Goal: Information Seeking & Learning: Learn about a topic

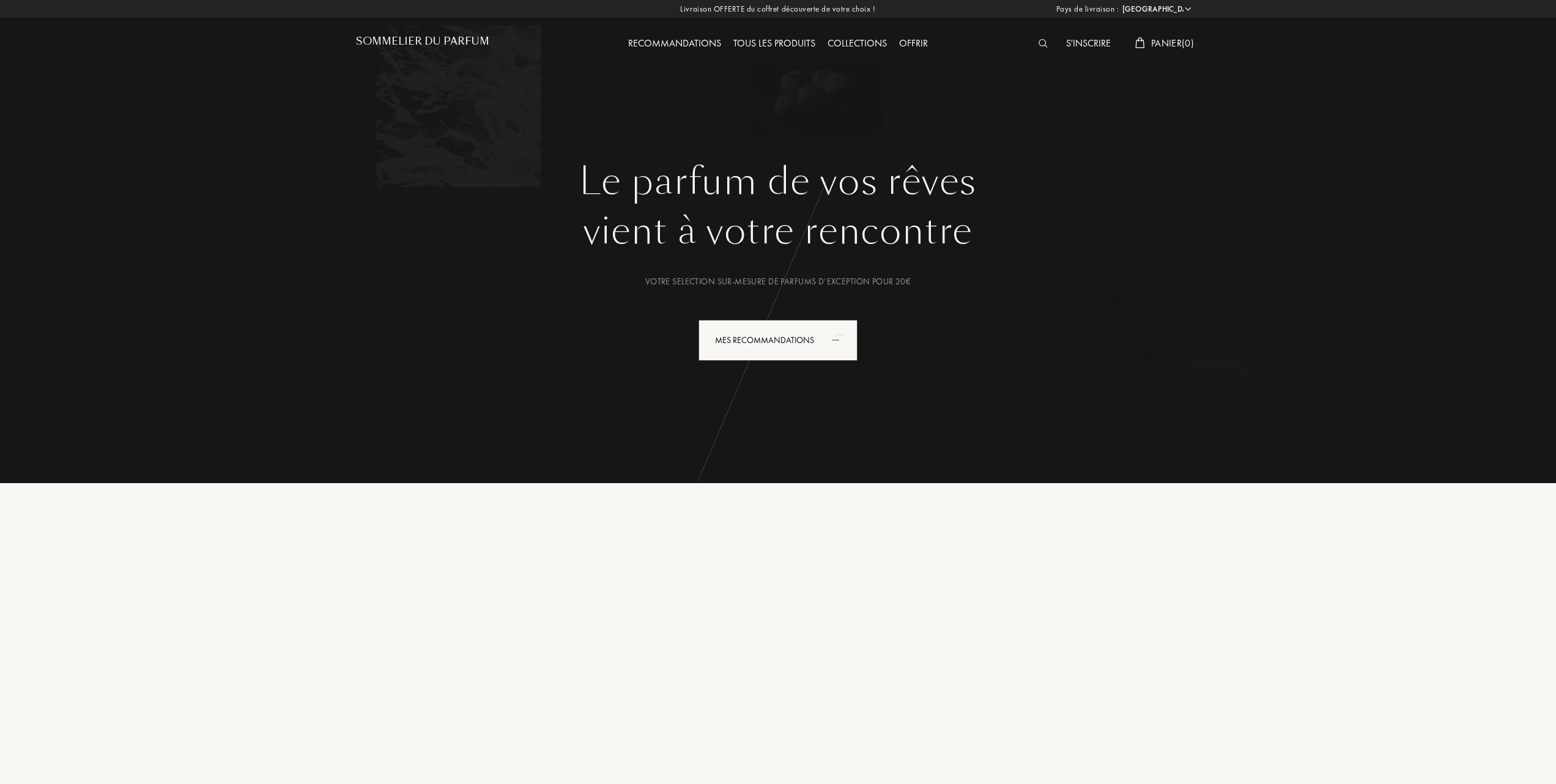
select select "FR"
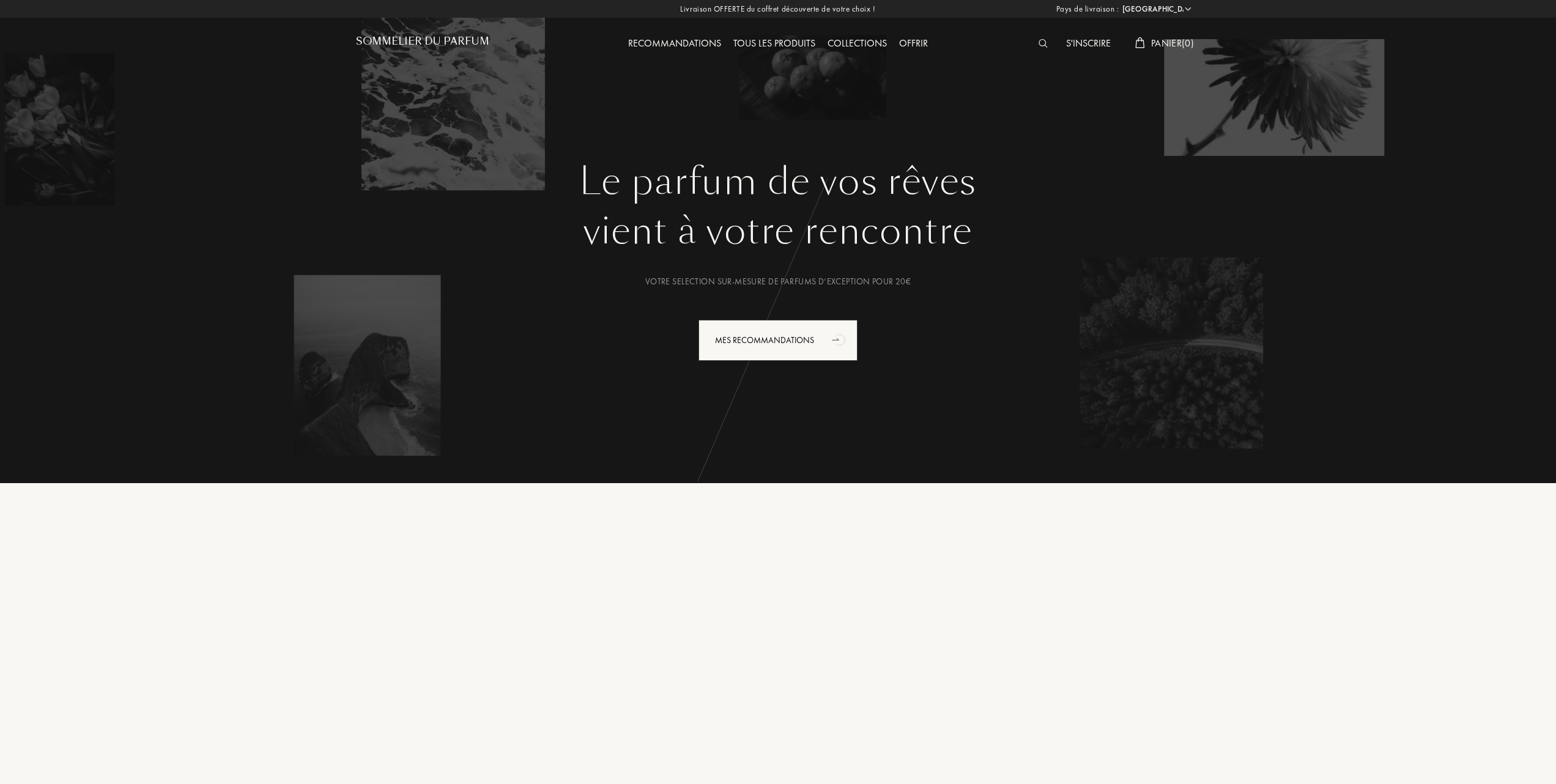
click at [783, 38] on div "Tous les produits" at bounding box center [774, 44] width 94 height 16
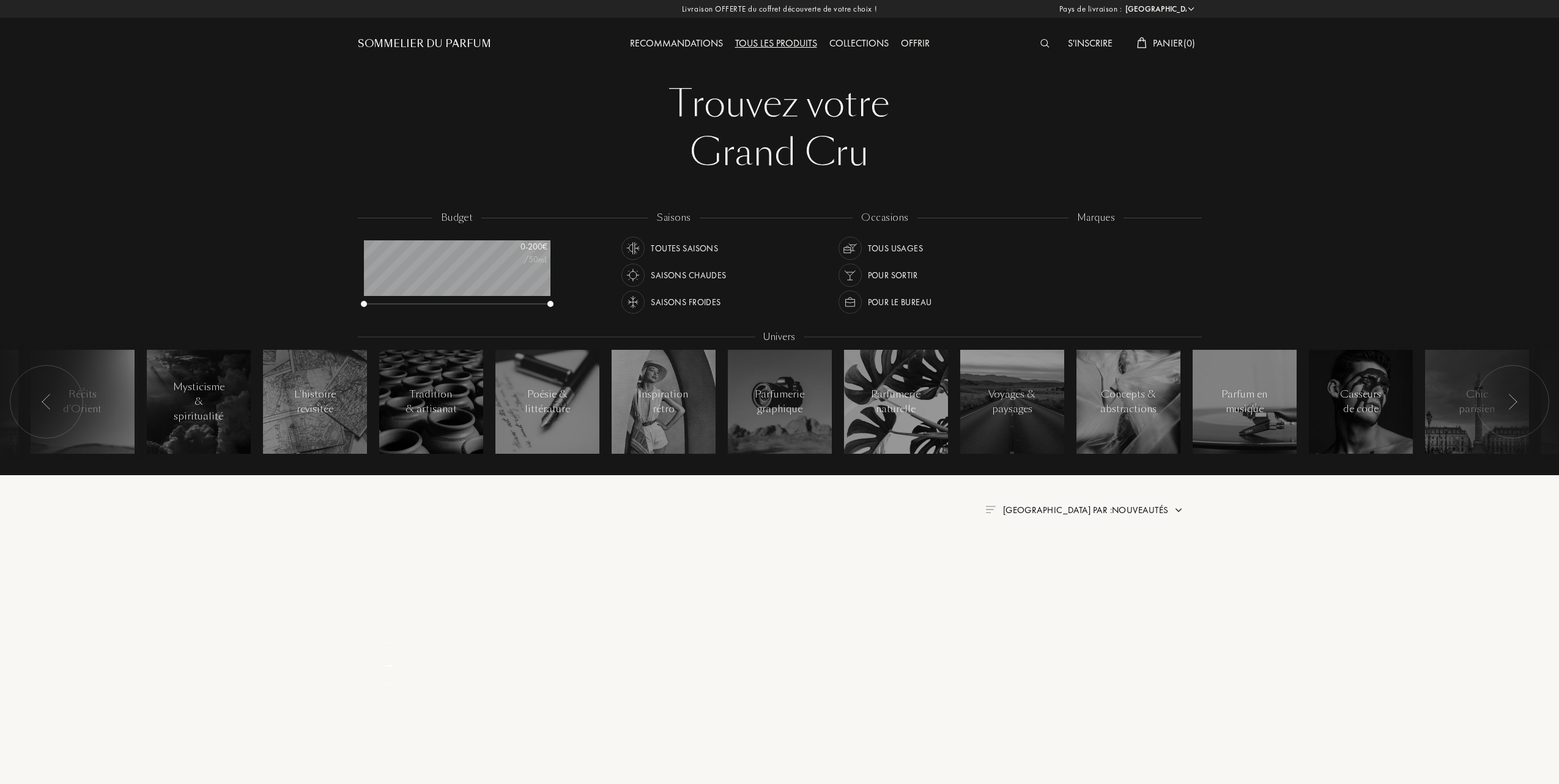
select select "FR"
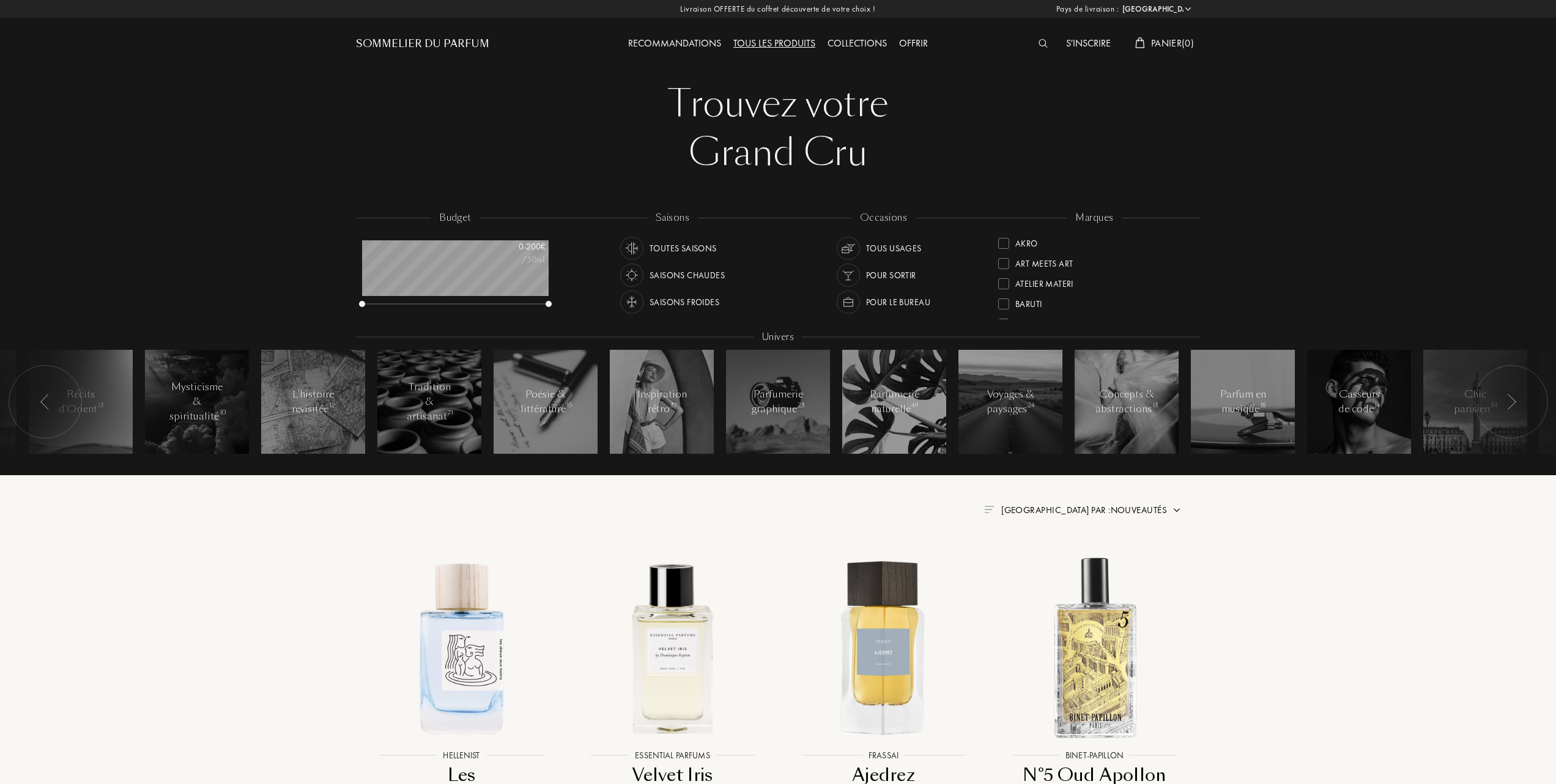
scroll to position [82, 0]
click at [1004, 280] on div at bounding box center [1004, 283] width 11 height 11
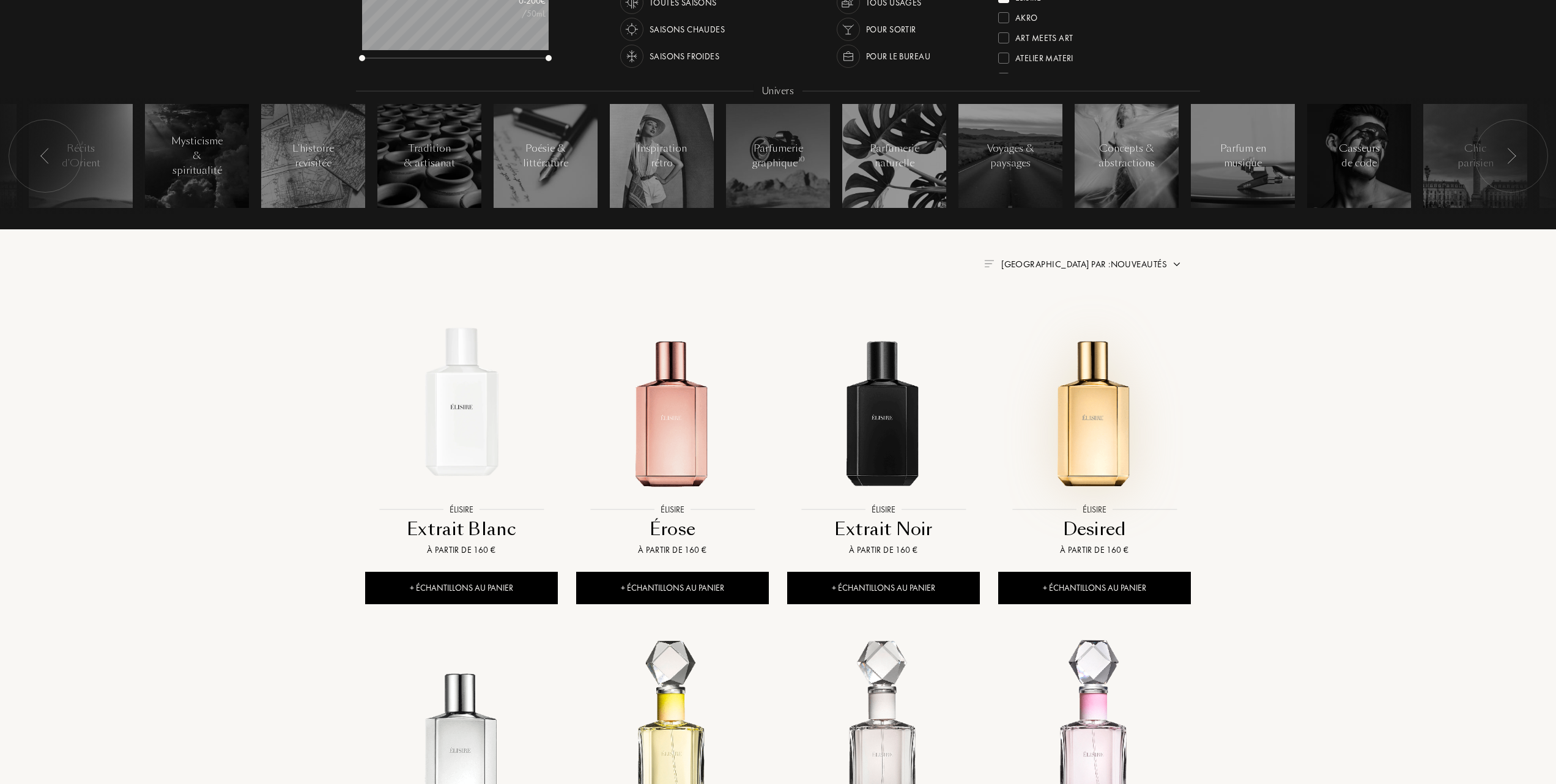
scroll to position [245, 0]
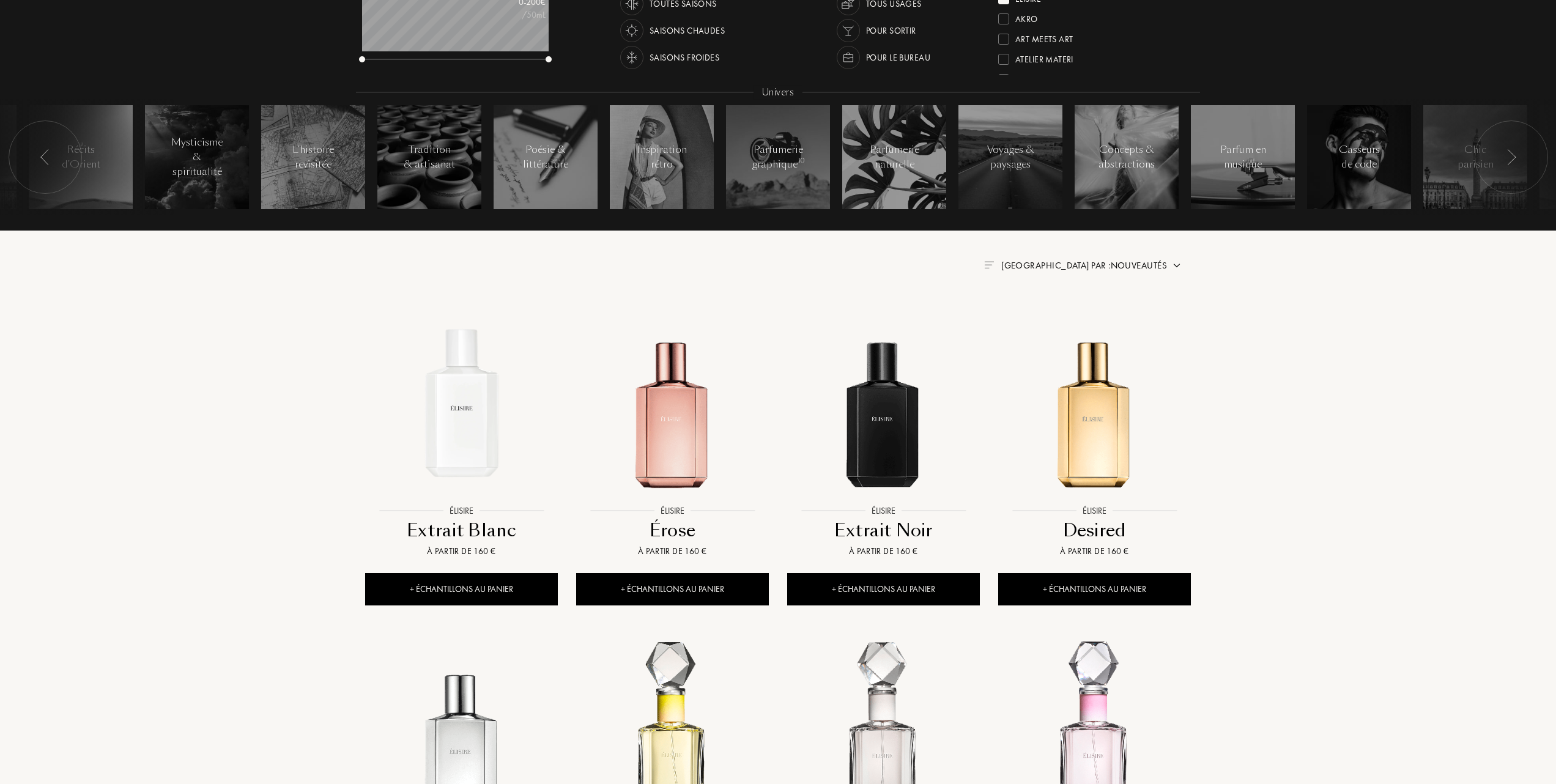
click at [1155, 267] on span "Trier par : Nouveautés" at bounding box center [1084, 266] width 166 height 12
click at [1055, 323] on div at bounding box center [1055, 318] width 9 height 9
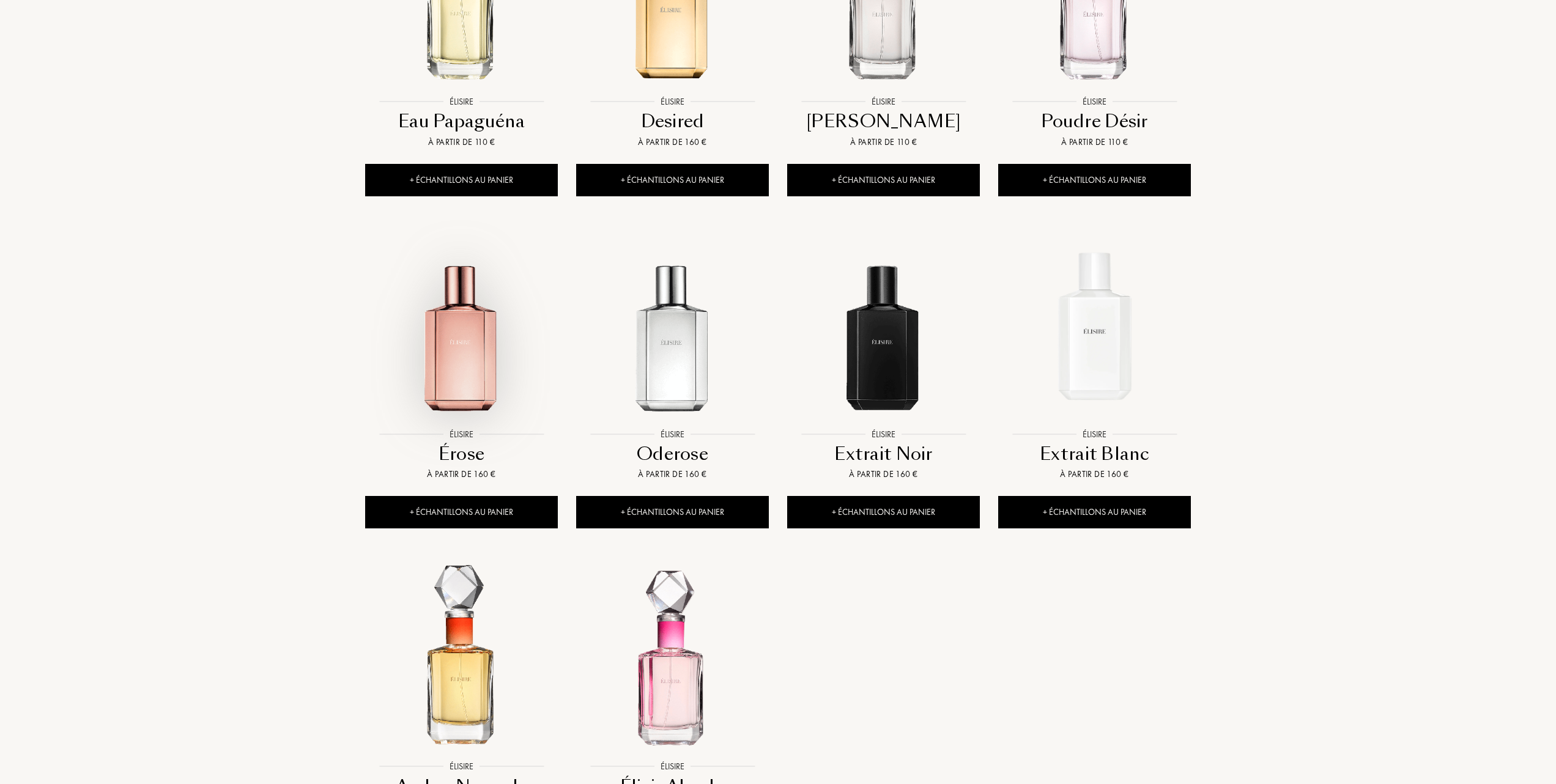
scroll to position [734, 0]
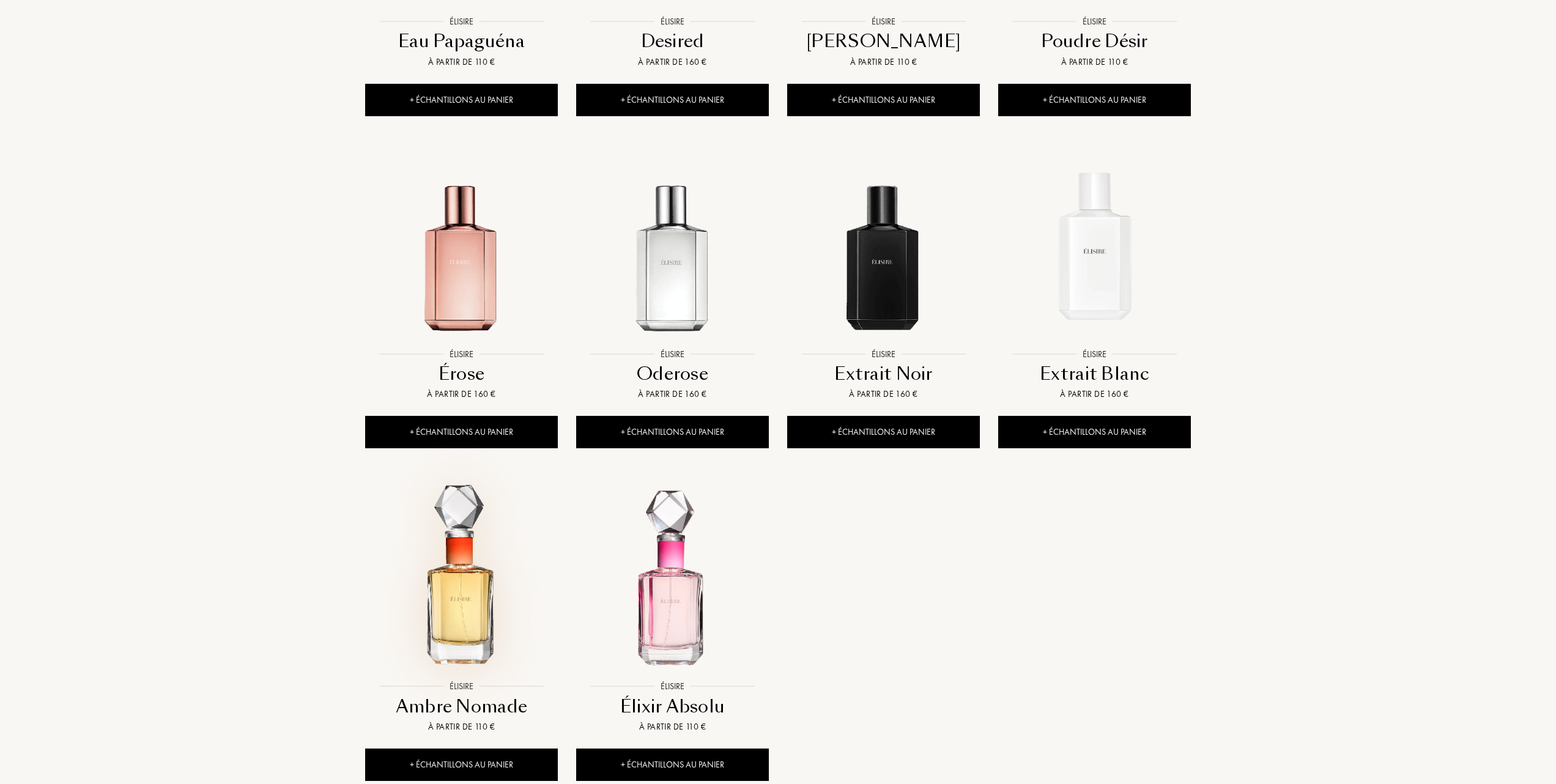
click at [460, 602] on img at bounding box center [461, 578] width 190 height 190
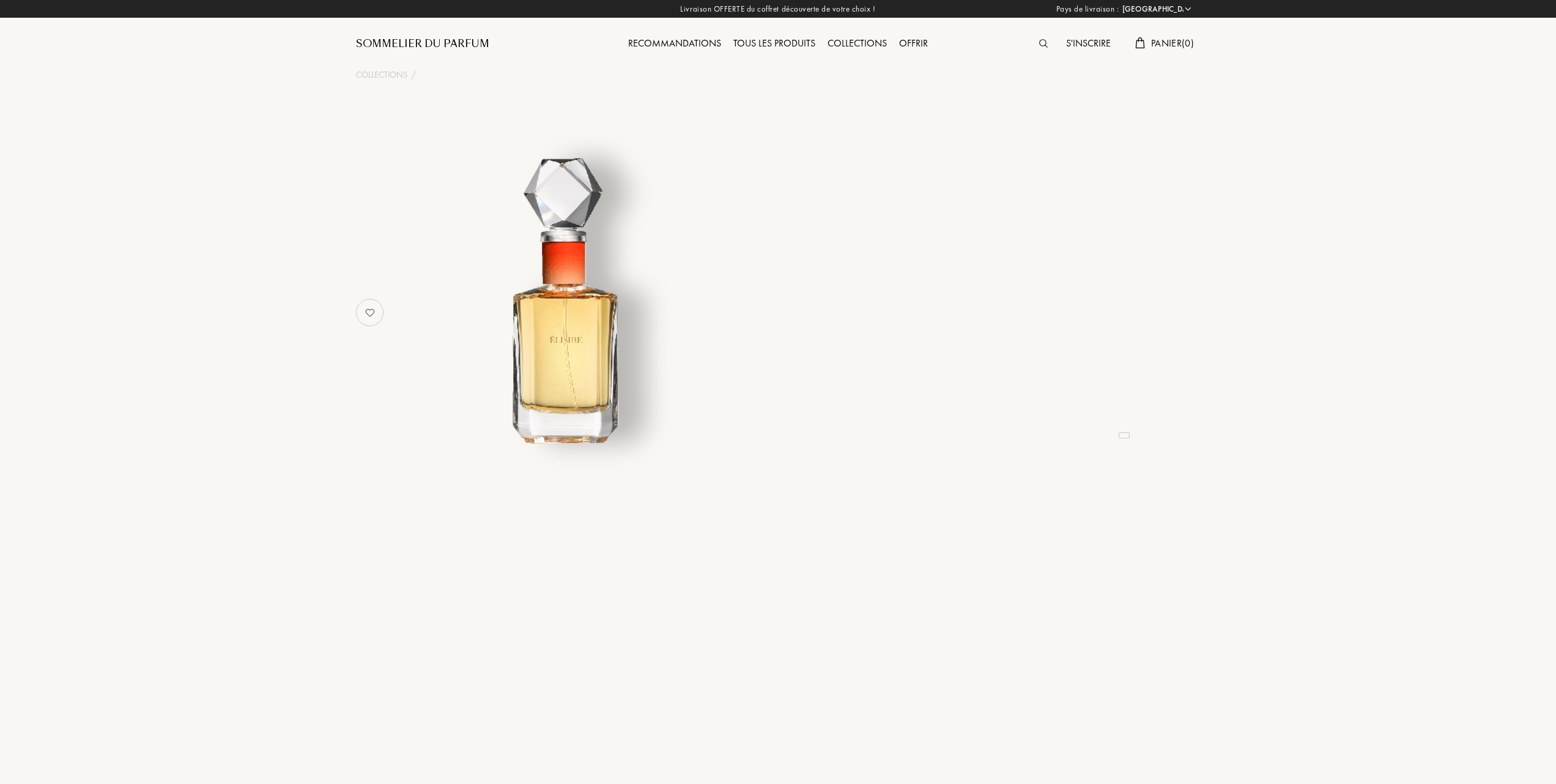
select select "FR"
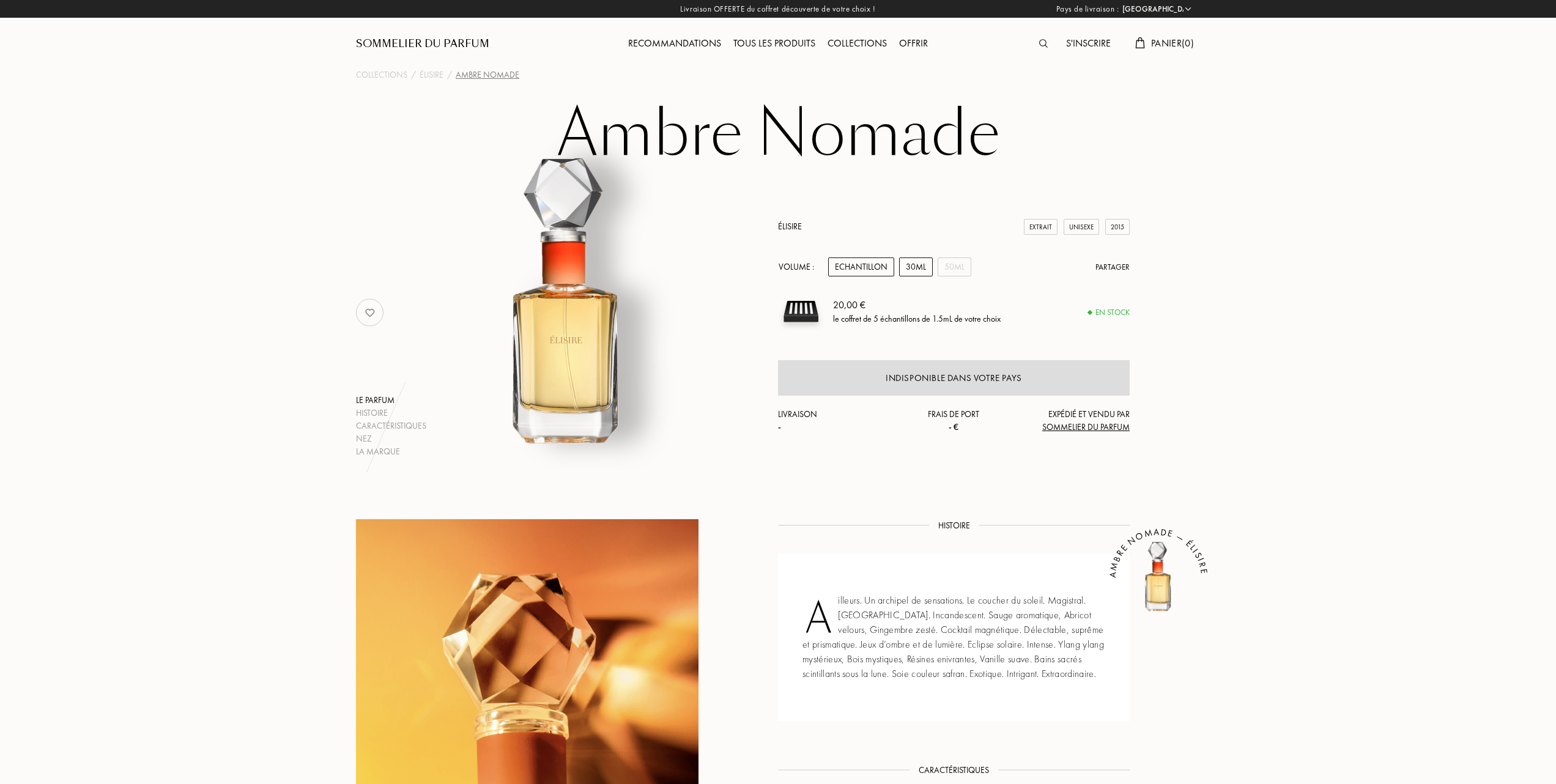
click at [923, 268] on div "30mL" at bounding box center [915, 267] width 34 height 19
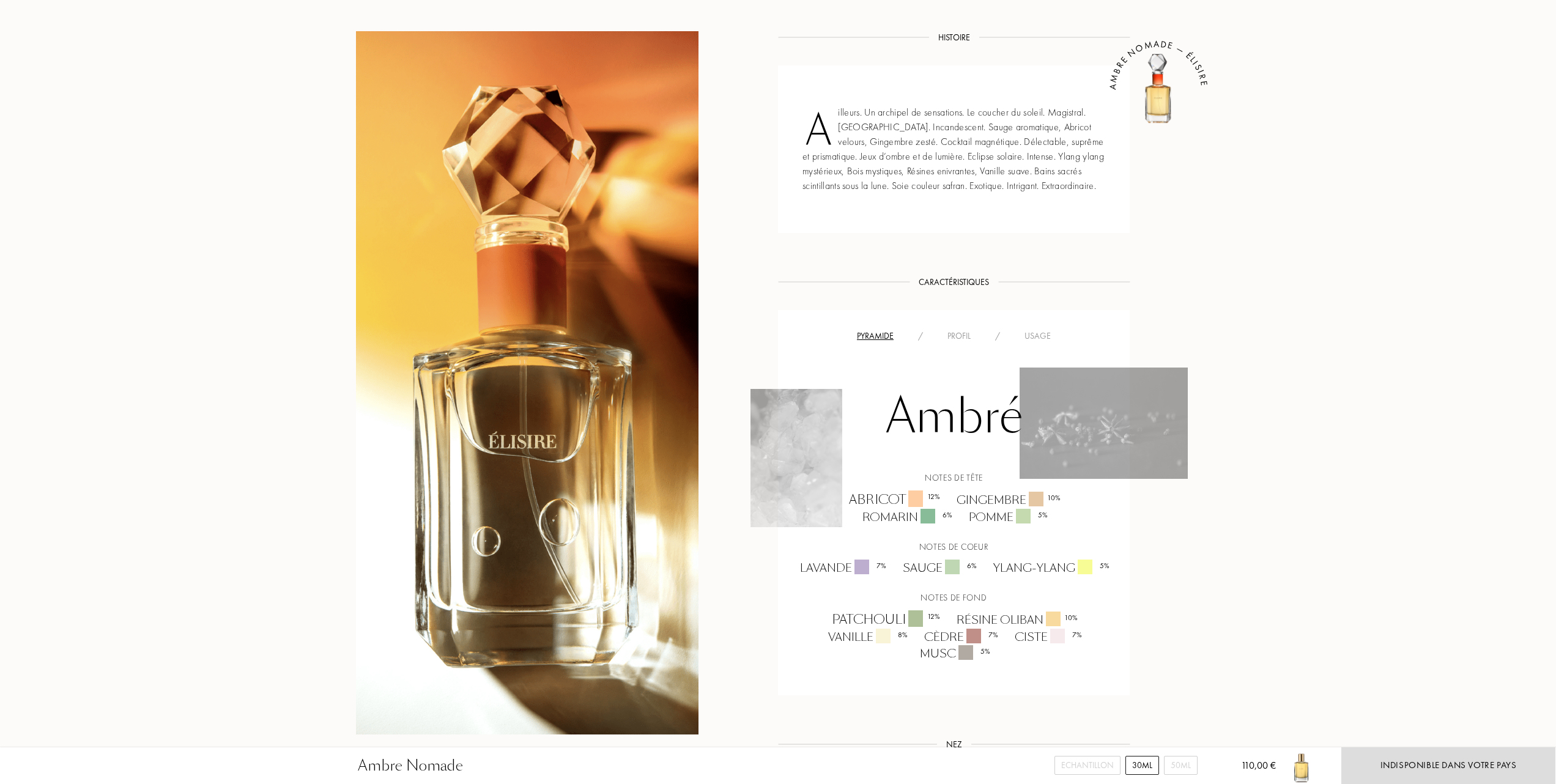
scroll to position [489, 0]
click at [1033, 333] on div "Usage" at bounding box center [1038, 334] width 51 height 13
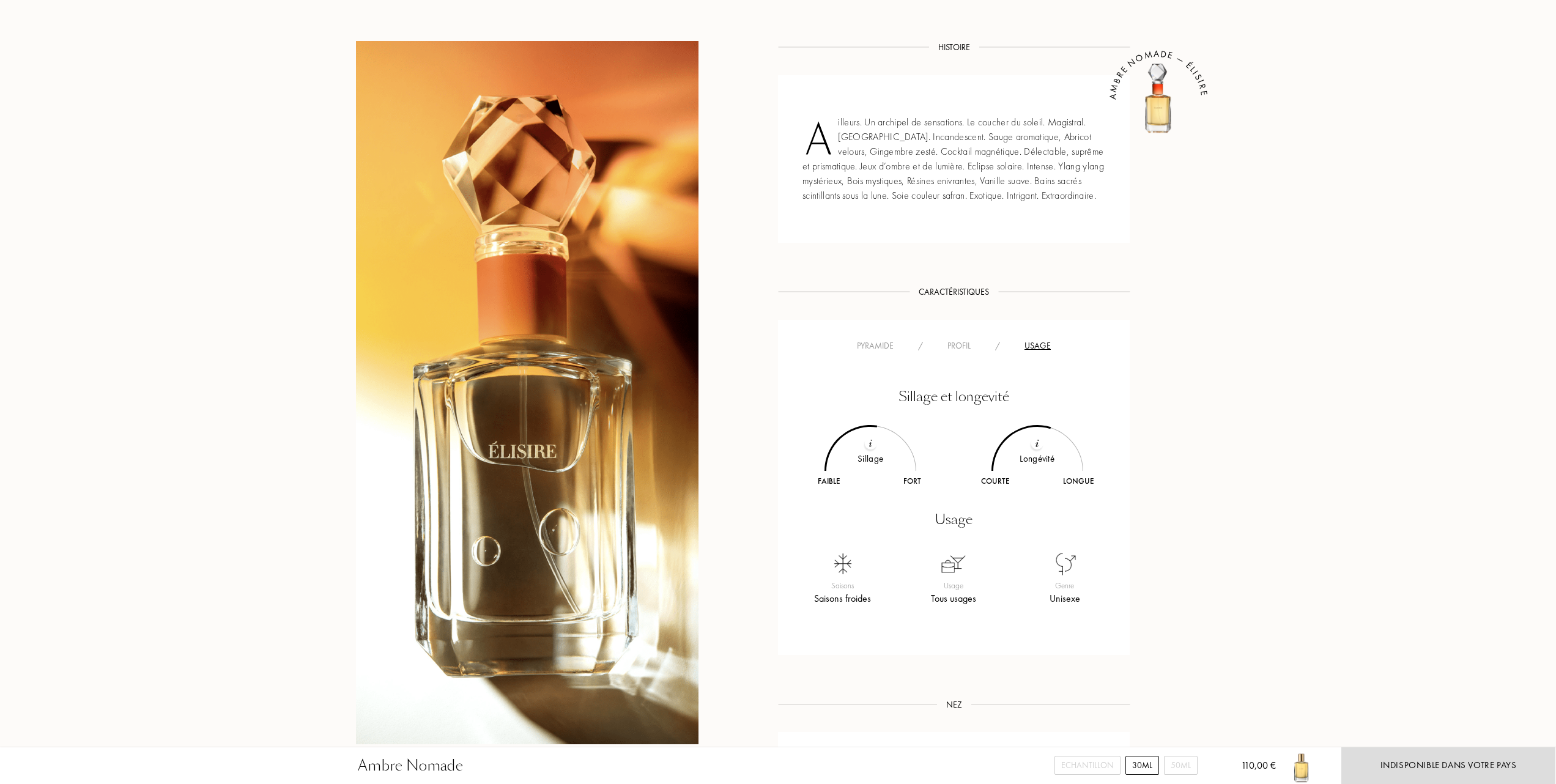
scroll to position [407, 0]
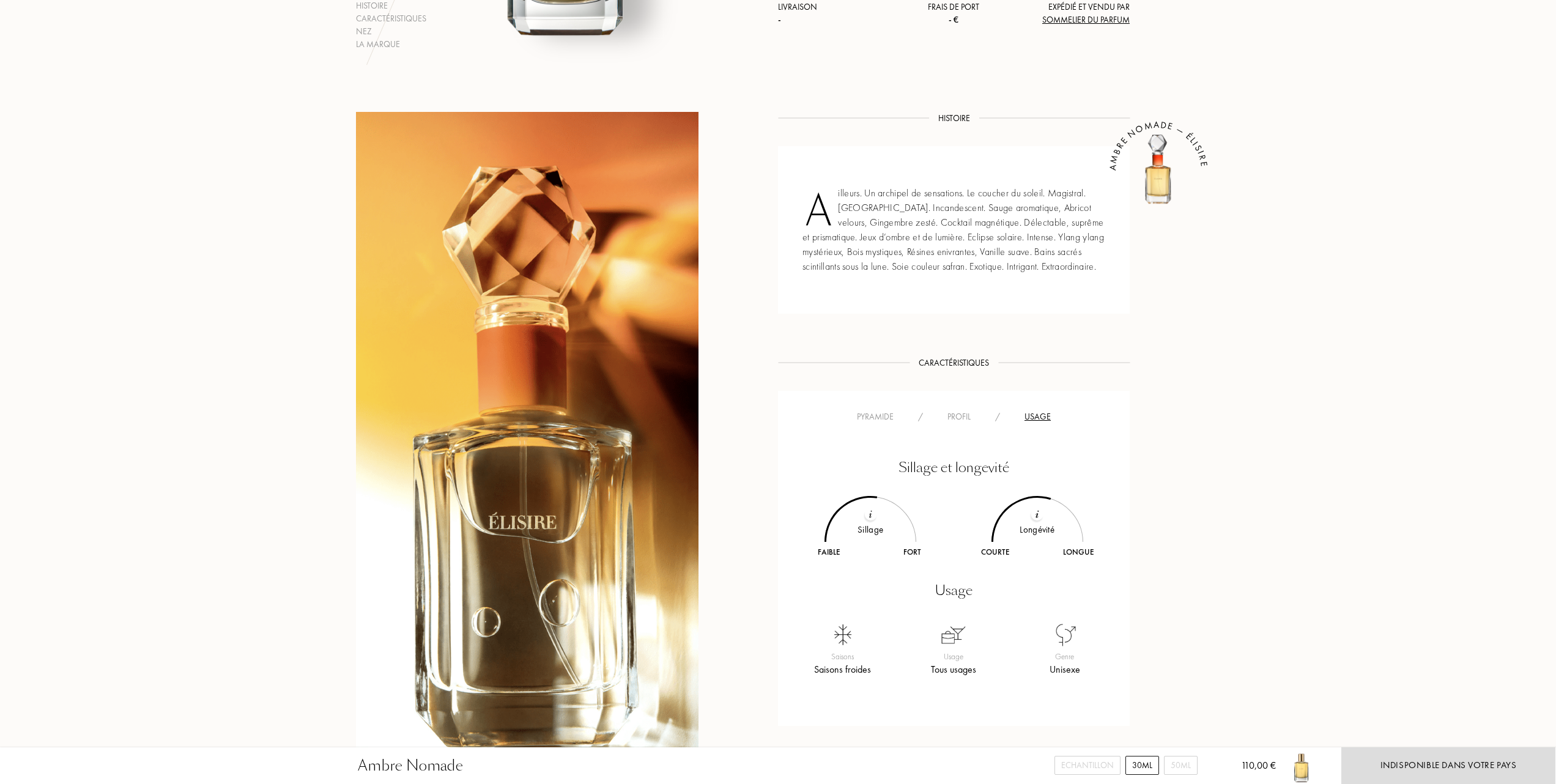
click at [876, 414] on div "Pyramide" at bounding box center [876, 417] width 61 height 13
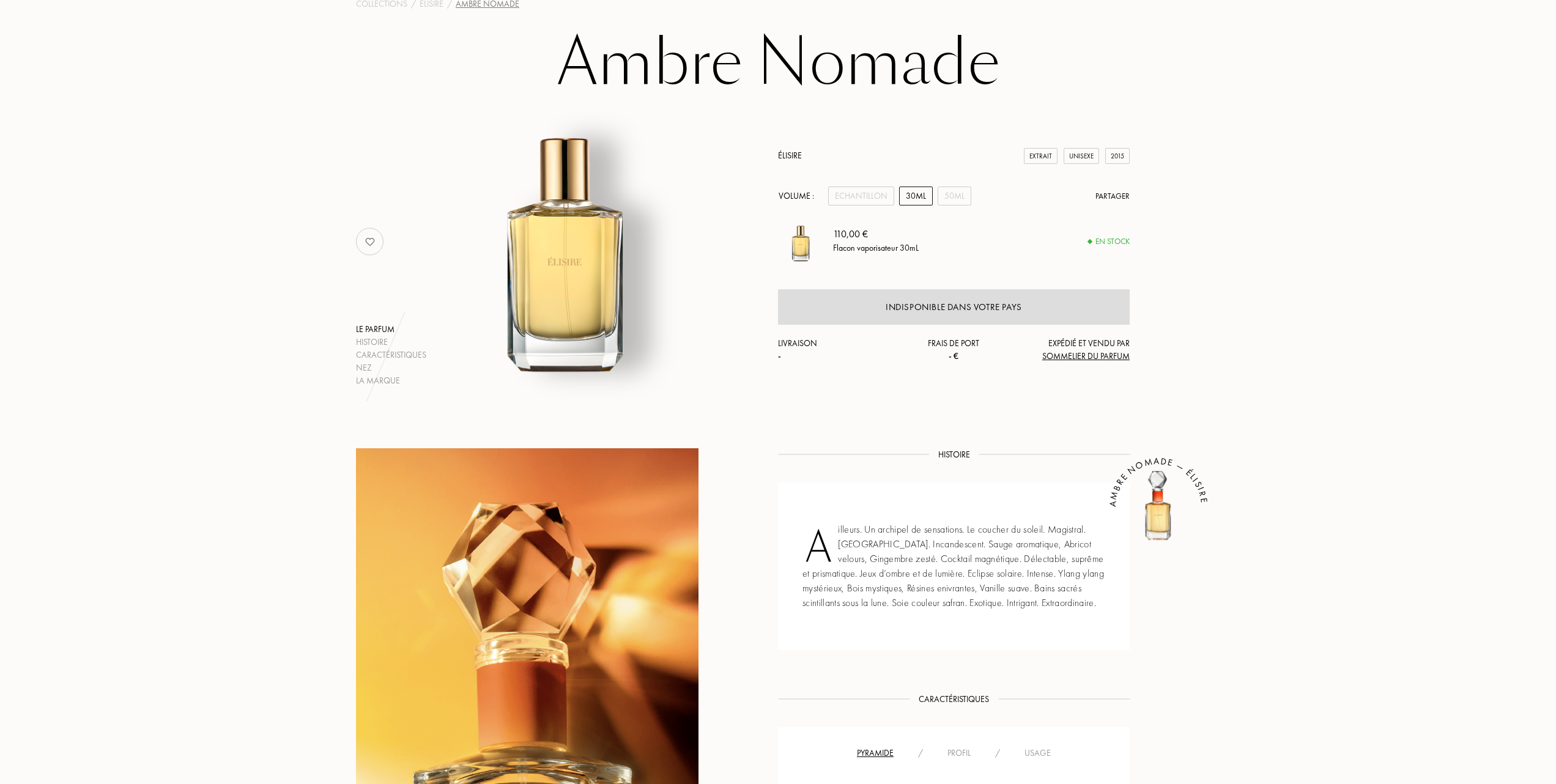
scroll to position [0, 0]
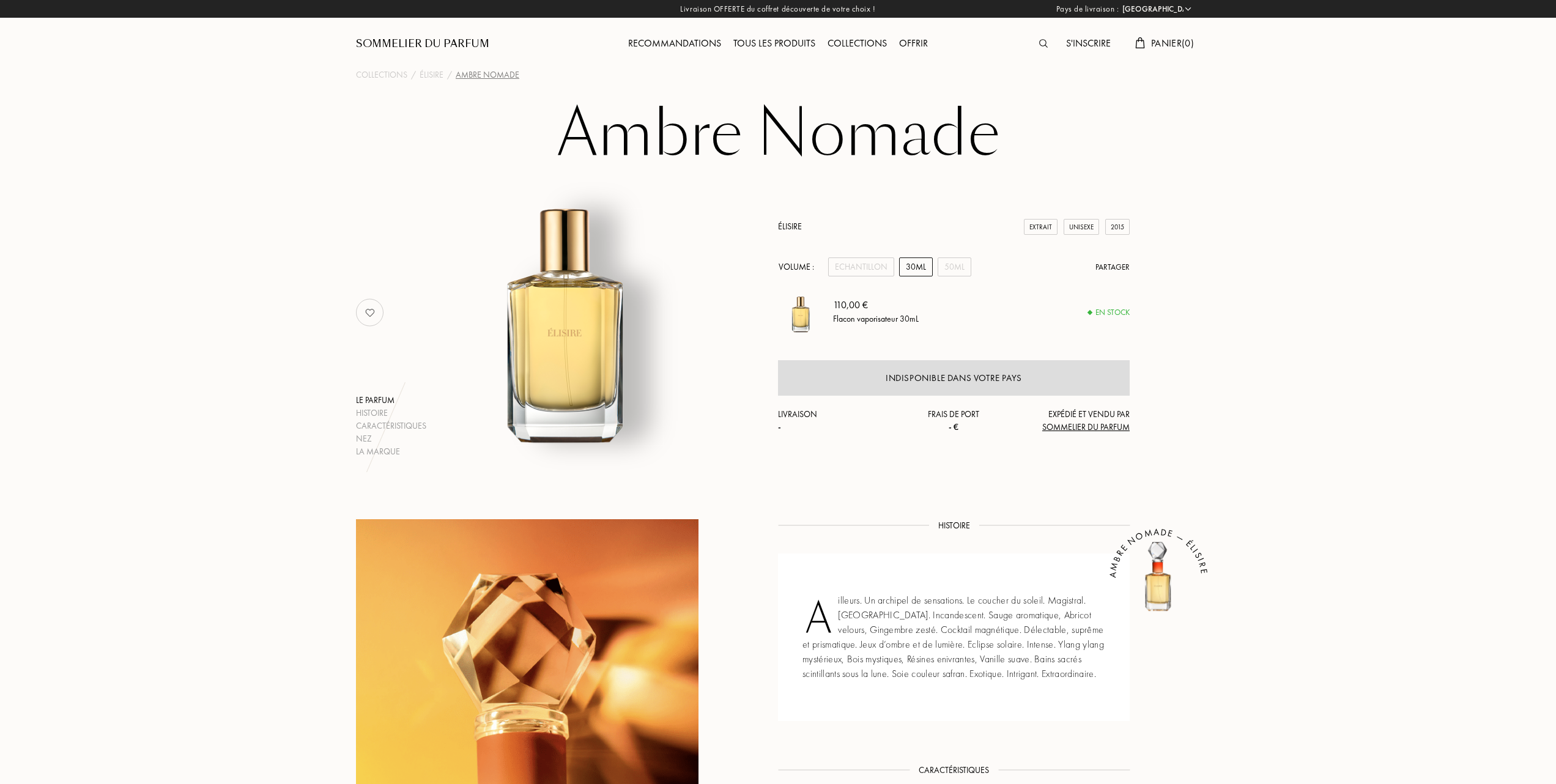
click at [776, 43] on div "Tous les produits" at bounding box center [774, 44] width 94 height 16
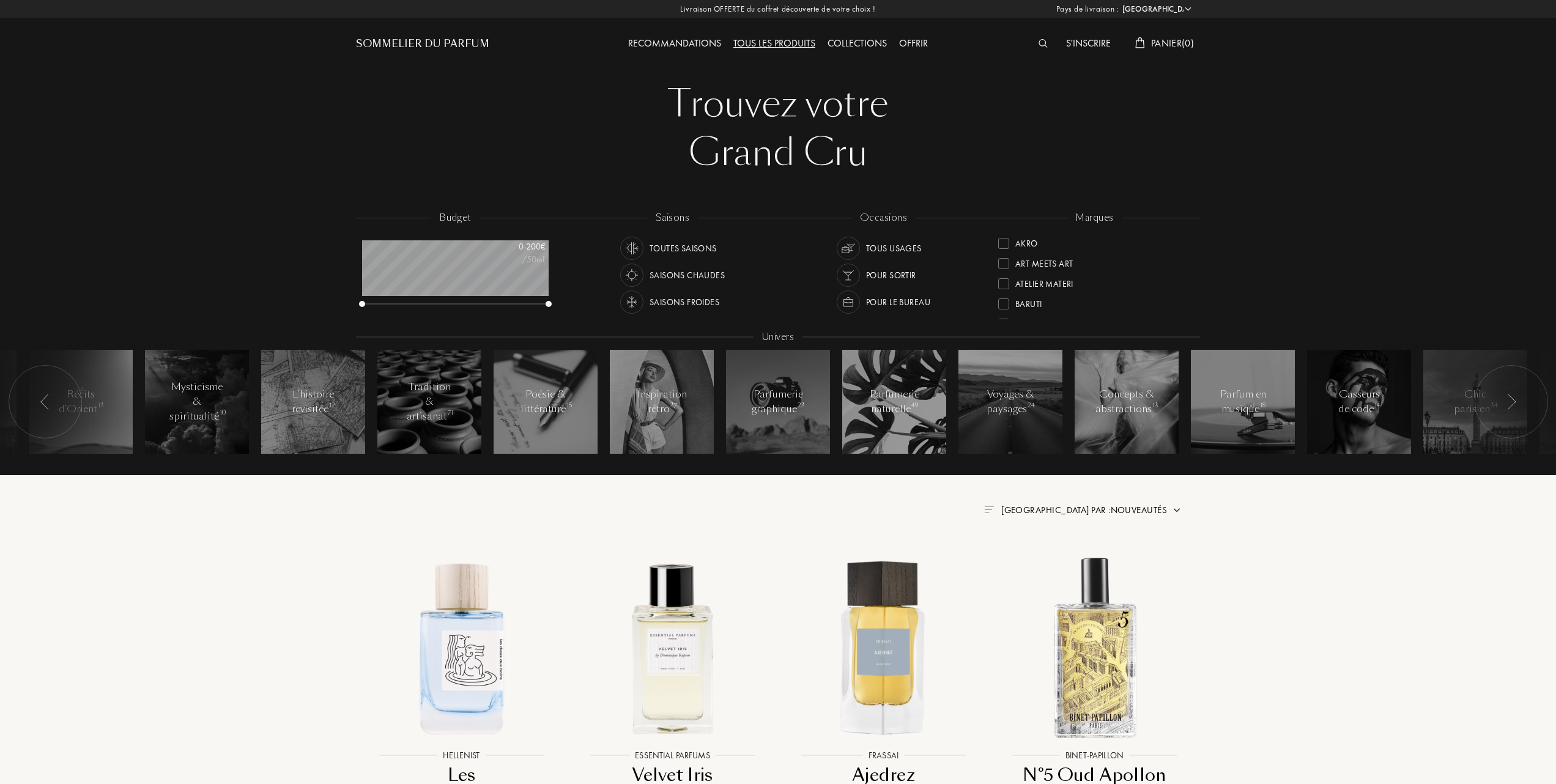
select select "FR"
click at [1004, 280] on div at bounding box center [1004, 282] width 11 height 11
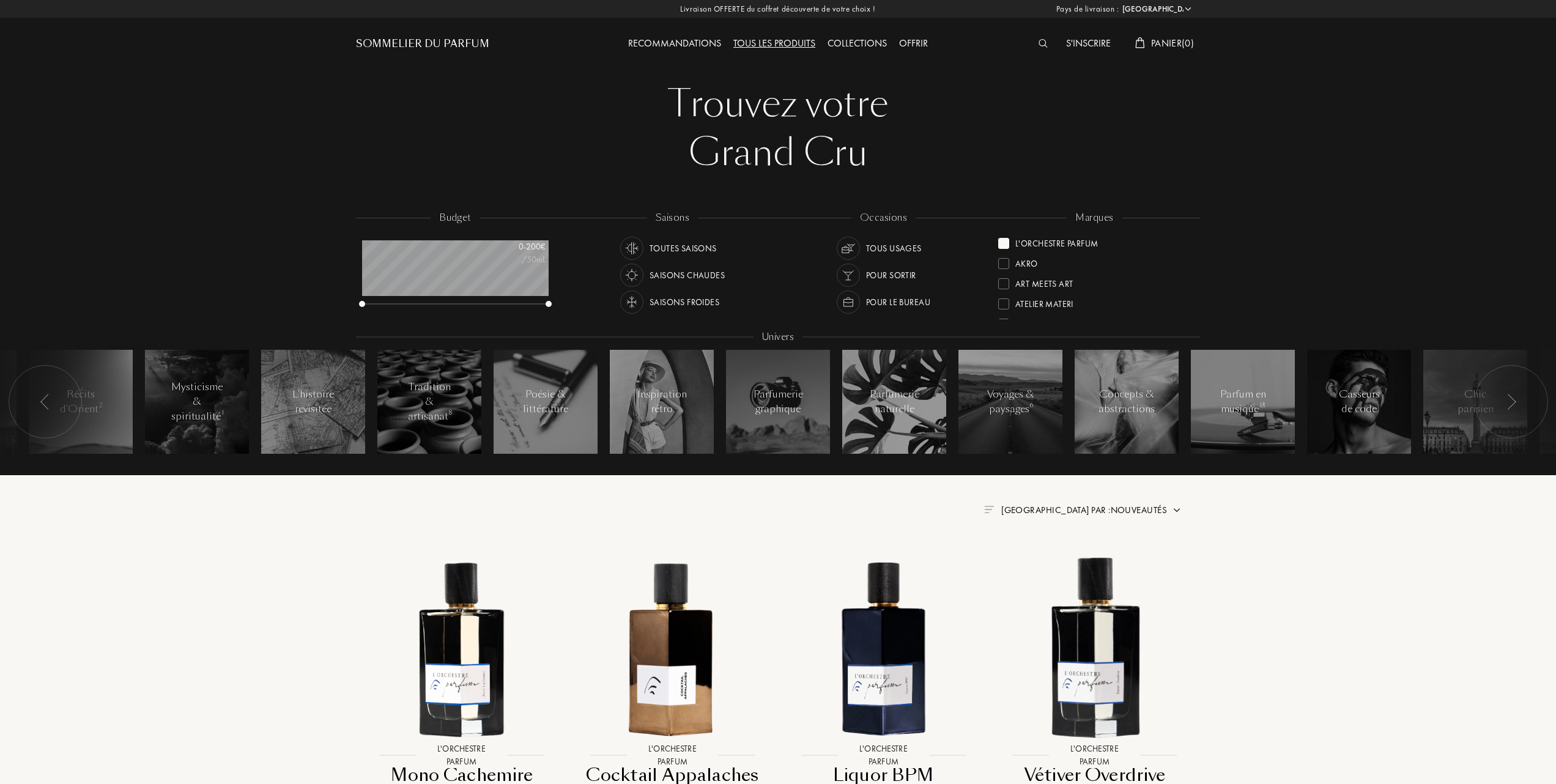
click at [1129, 504] on span "Trier par : Nouveautés" at bounding box center [1084, 510] width 166 height 12
click at [1053, 566] on div at bounding box center [1055, 563] width 9 height 9
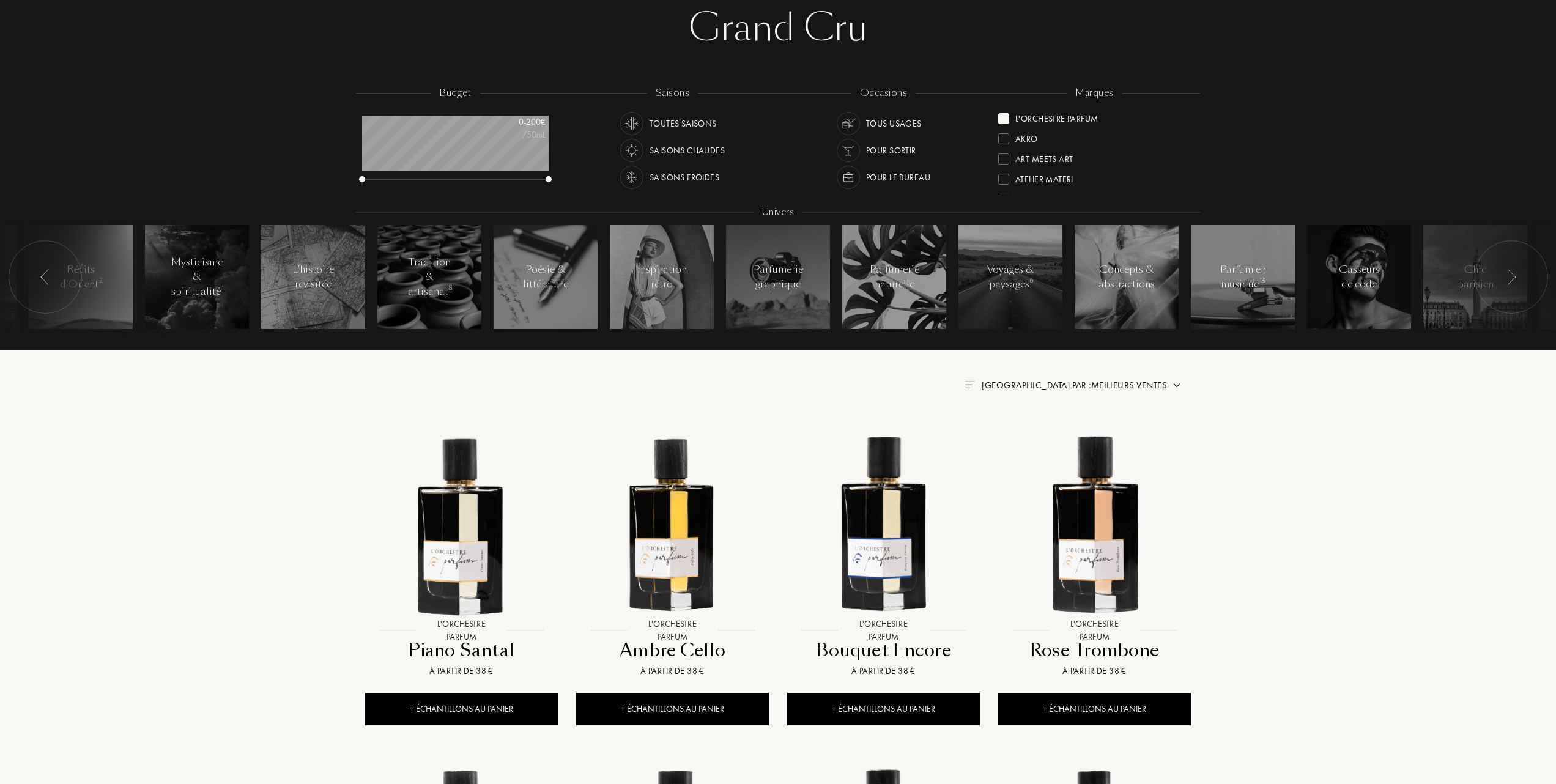
scroll to position [245, 0]
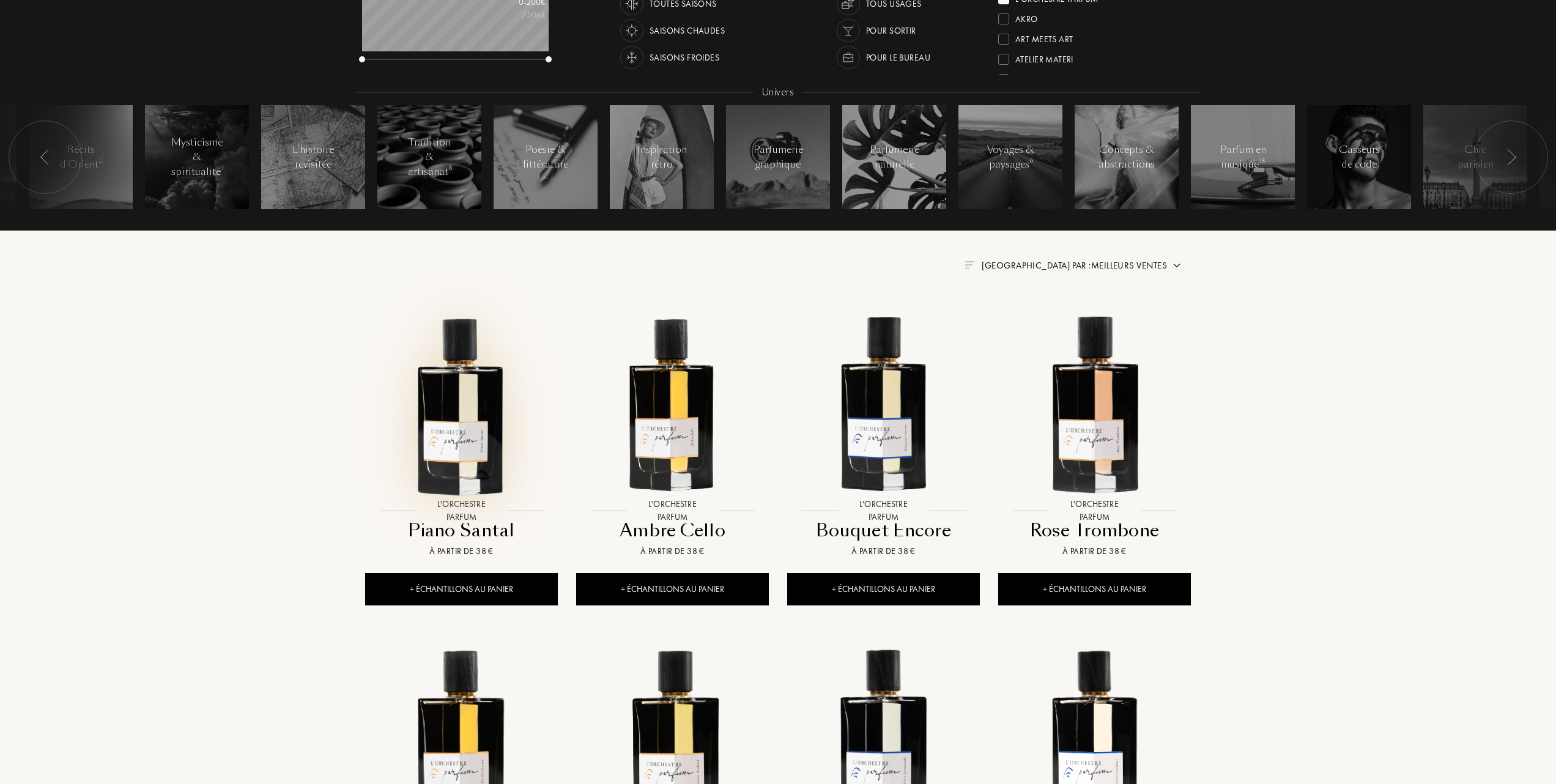
click at [461, 422] on img at bounding box center [461, 402] width 190 height 190
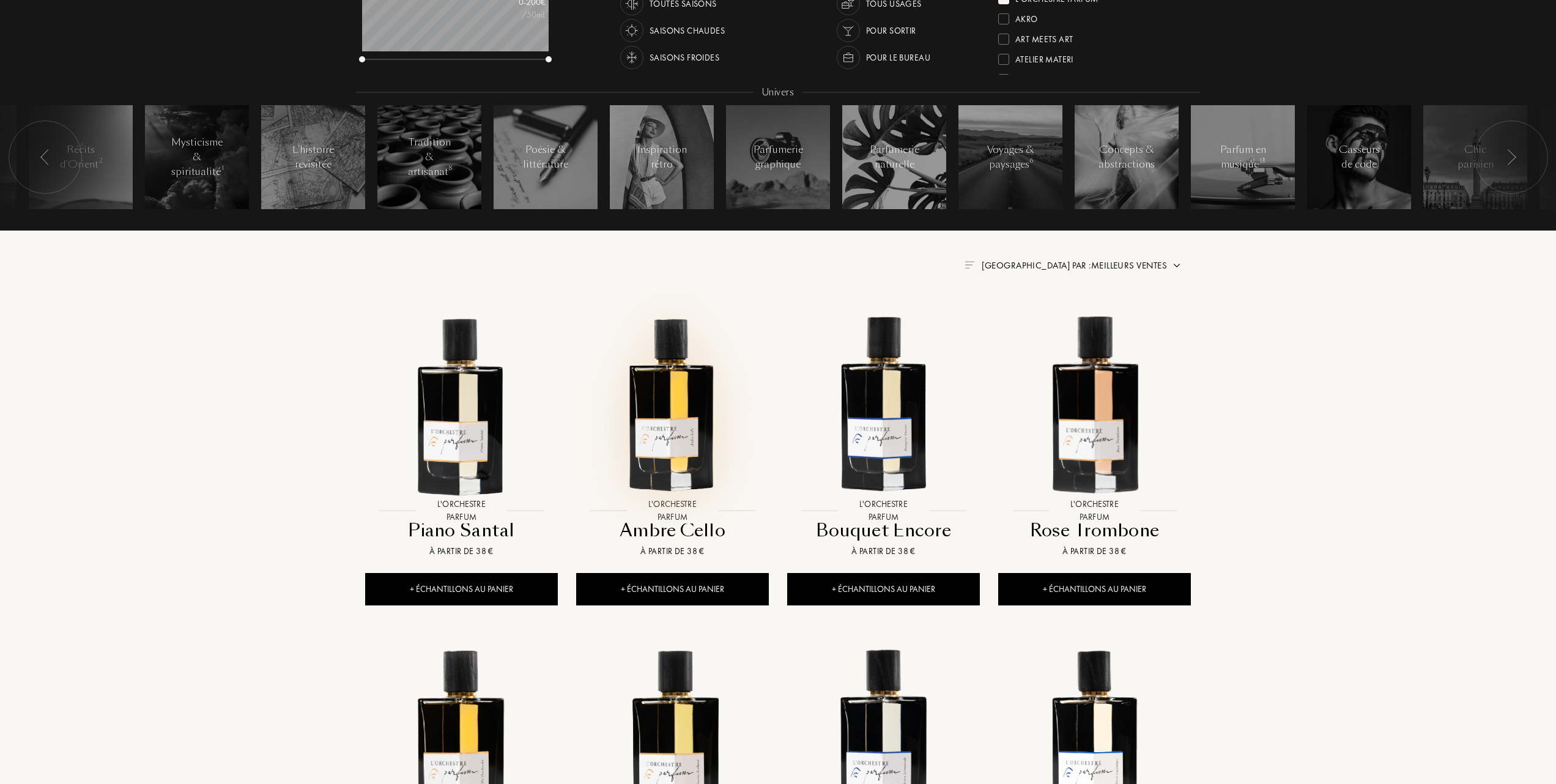
click at [669, 436] on img at bounding box center [672, 402] width 190 height 190
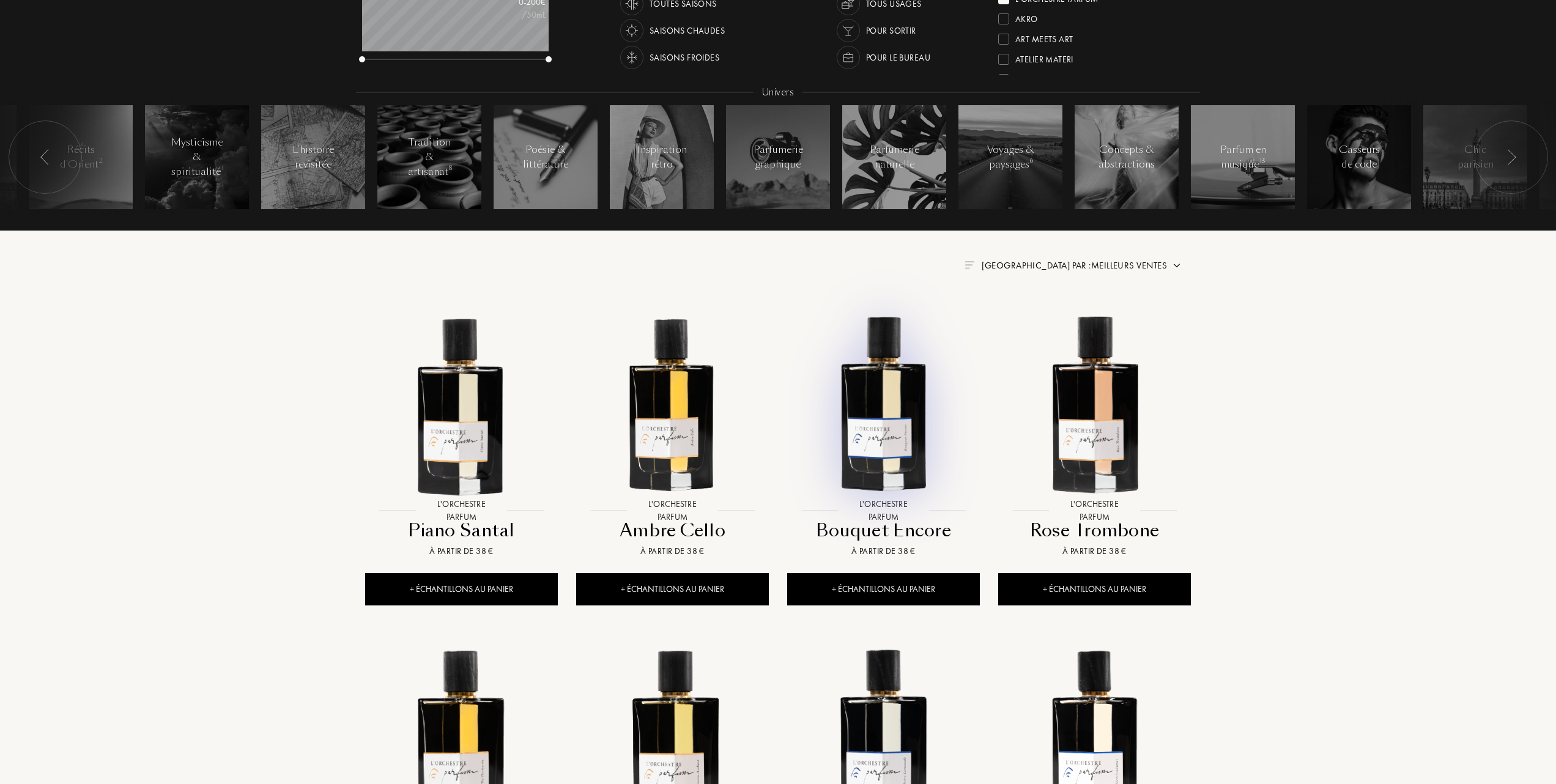
click at [888, 405] on img at bounding box center [884, 402] width 190 height 190
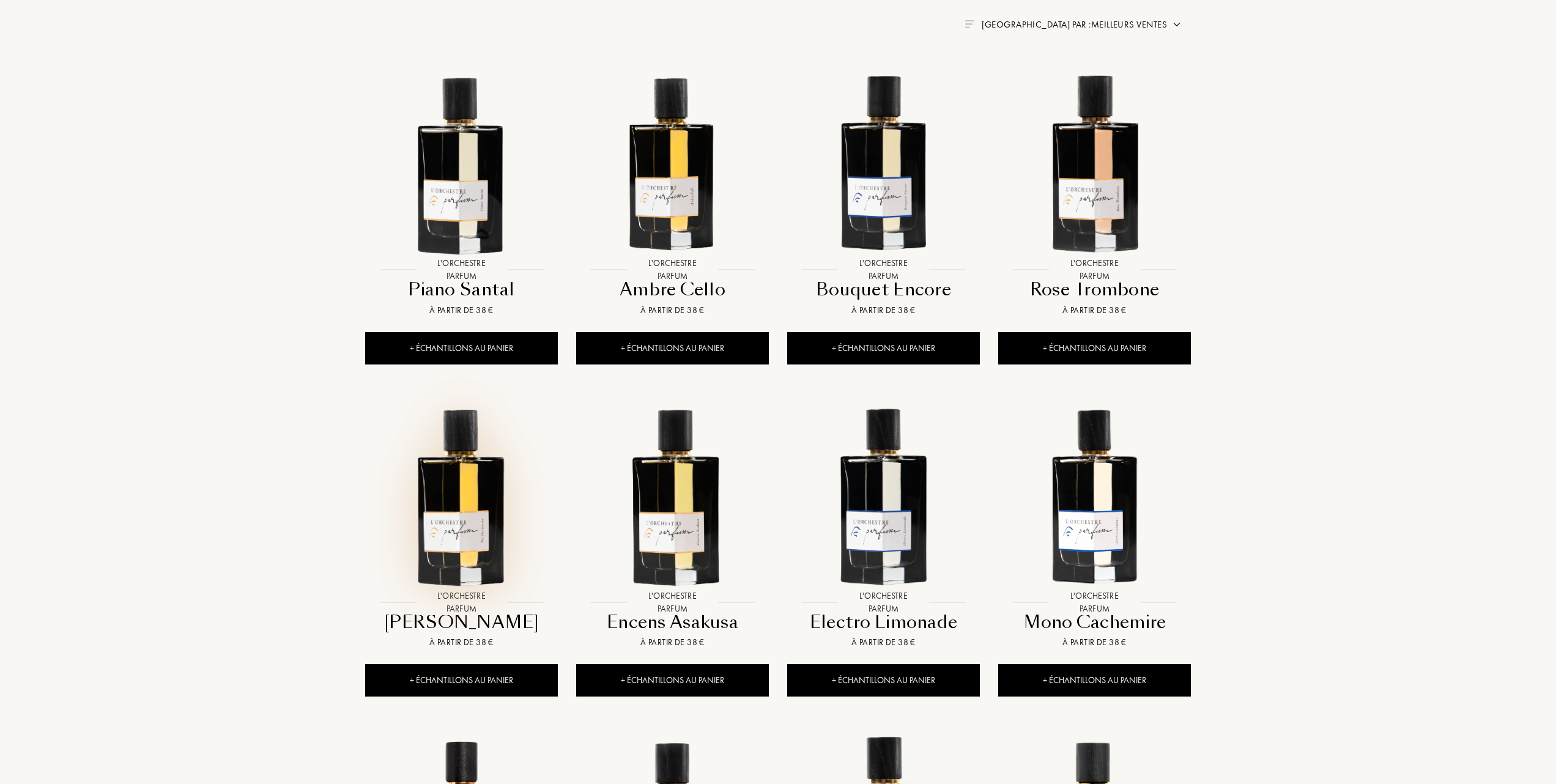
scroll to position [489, 0]
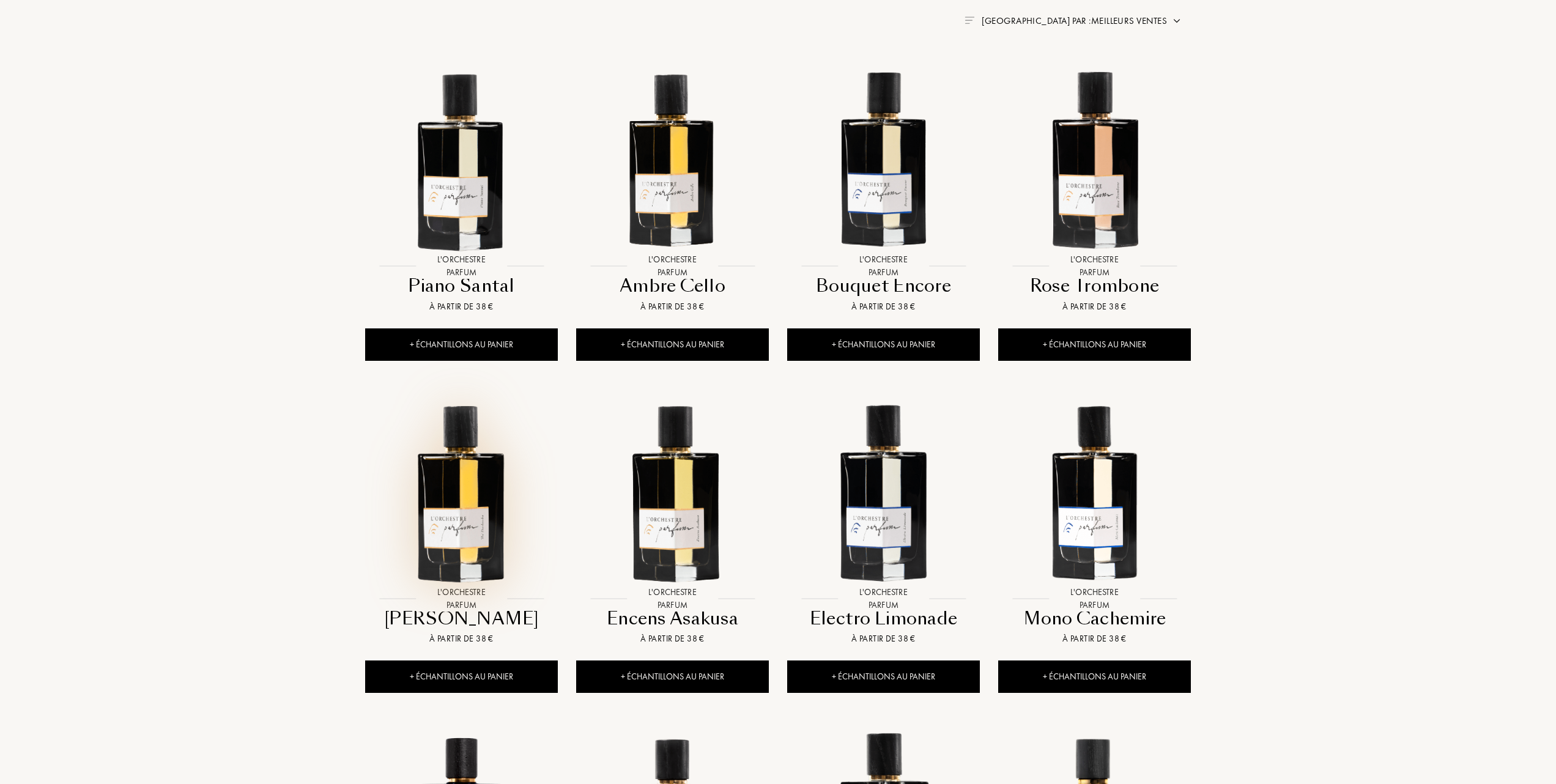
click at [460, 504] on img at bounding box center [461, 491] width 190 height 190
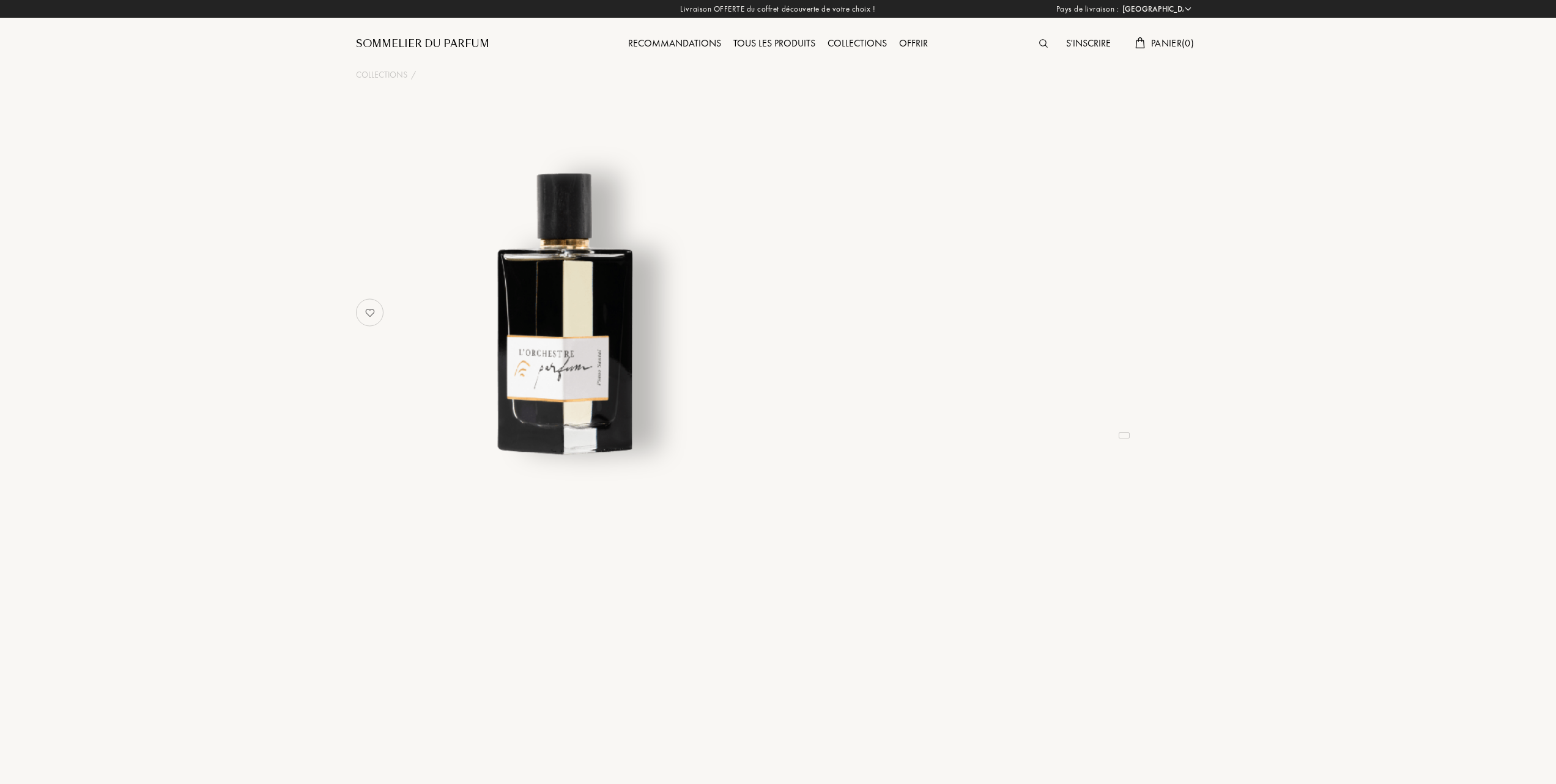
select select "FR"
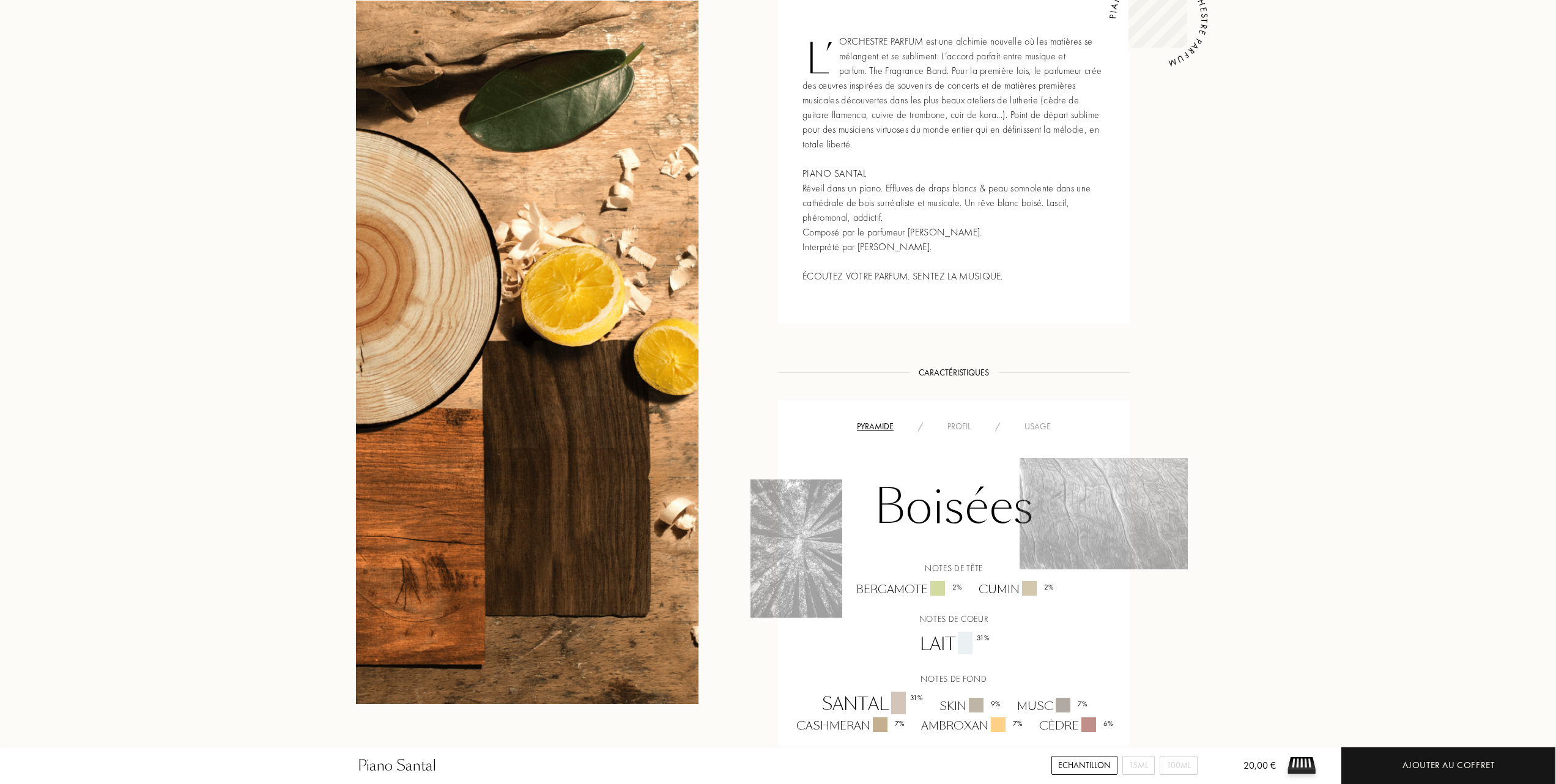
scroll to position [489, 0]
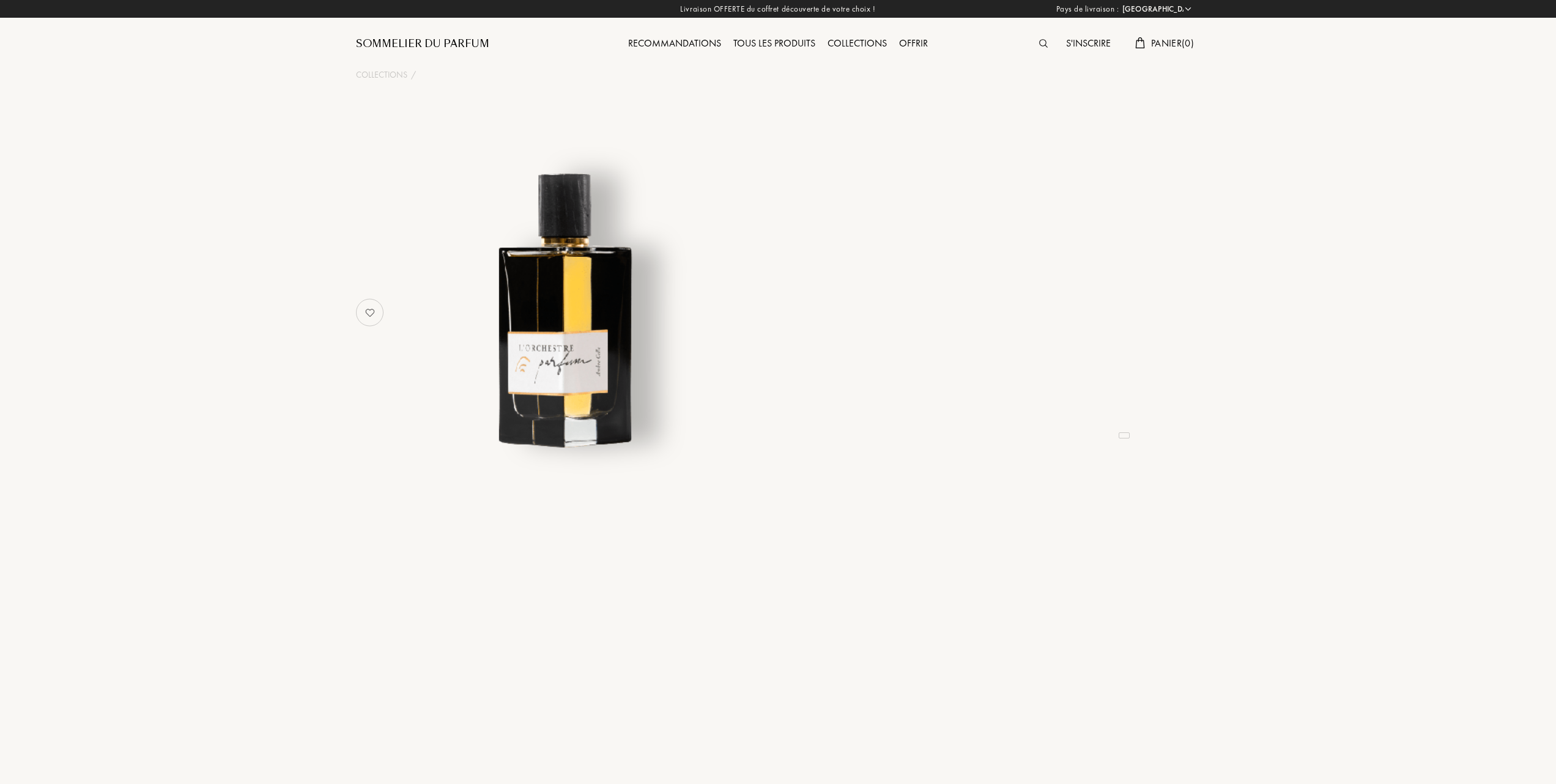
select select "FR"
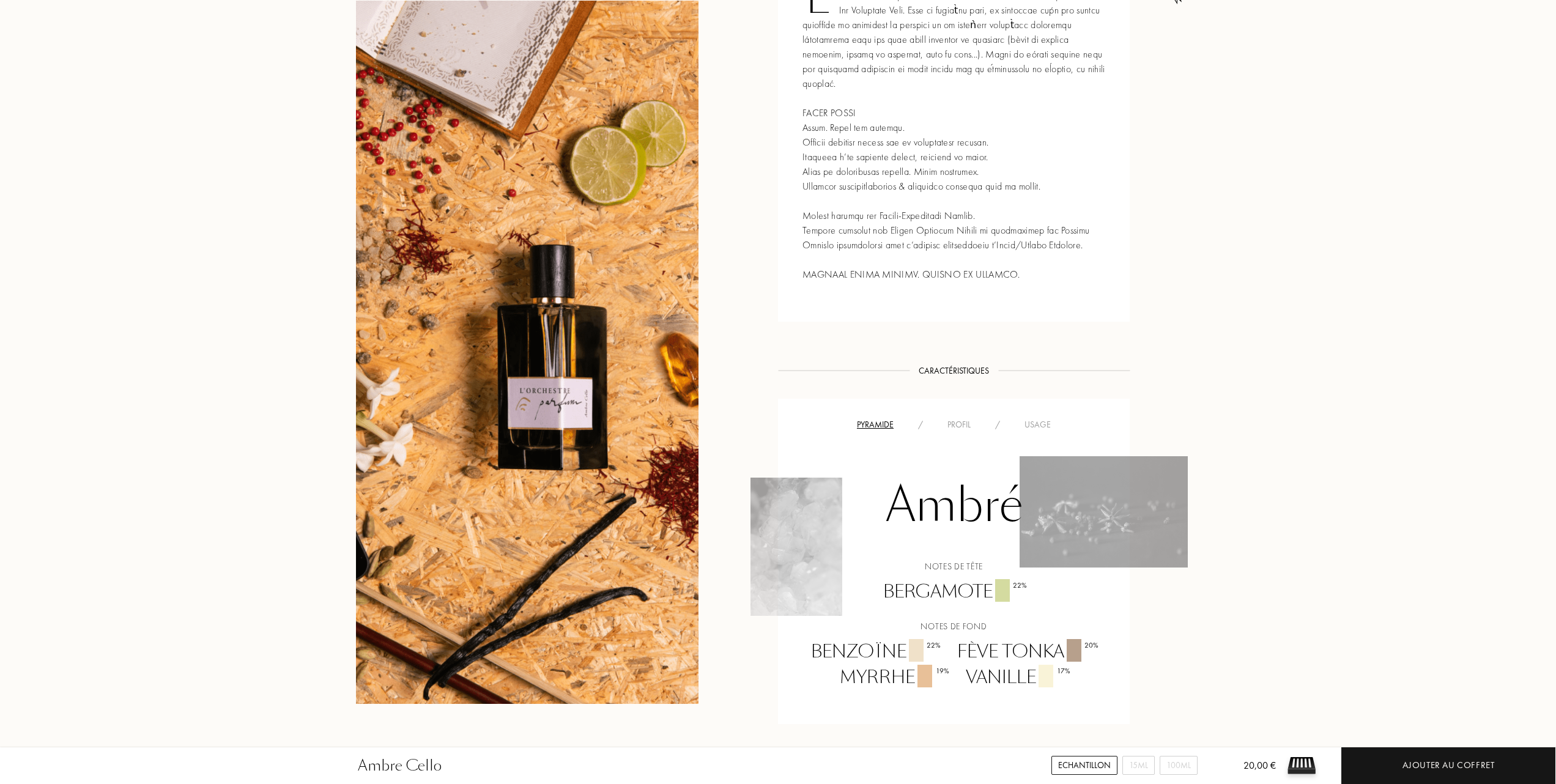
scroll to position [571, 0]
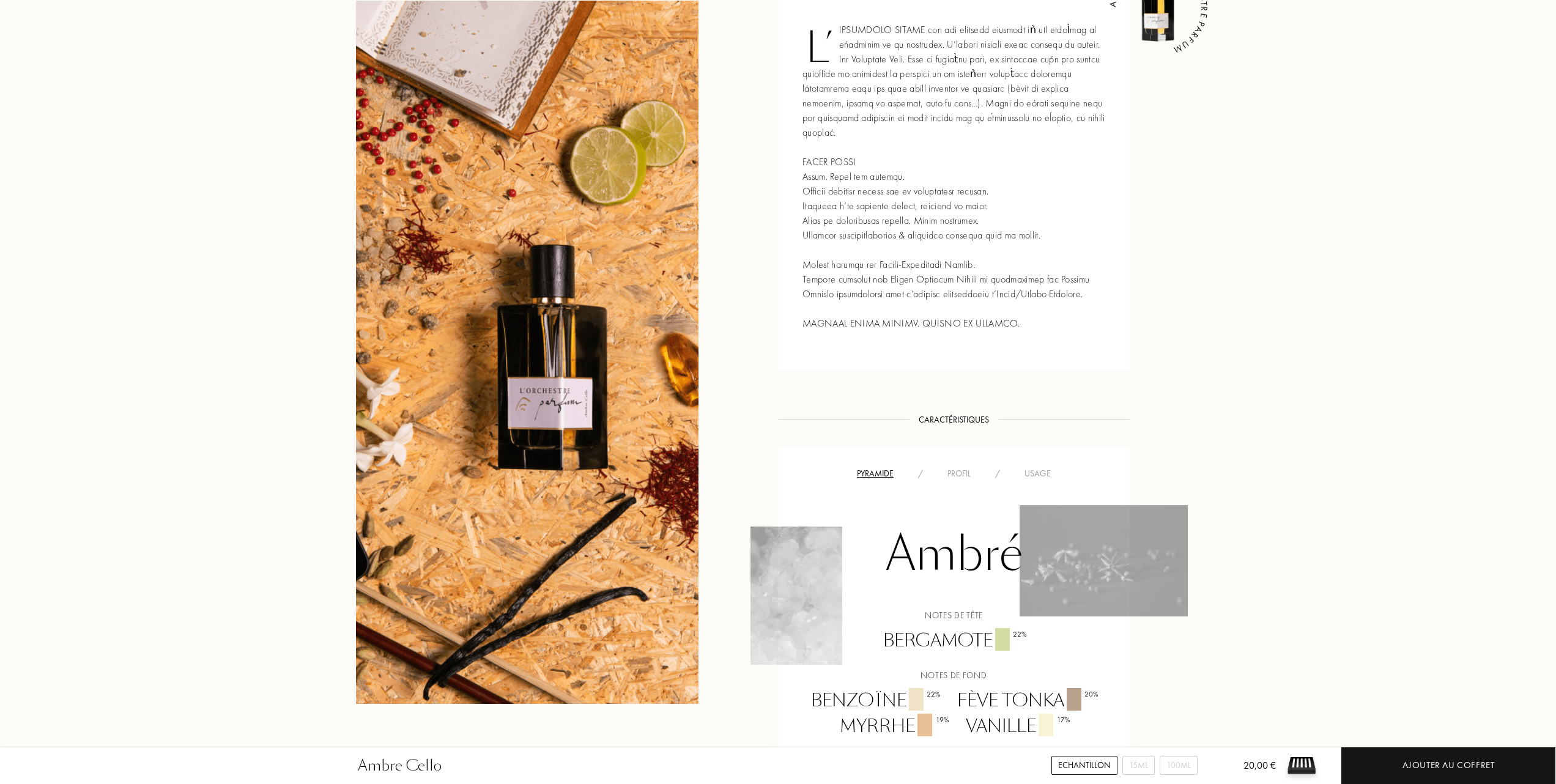
click at [1052, 468] on div "Usage" at bounding box center [1038, 474] width 51 height 13
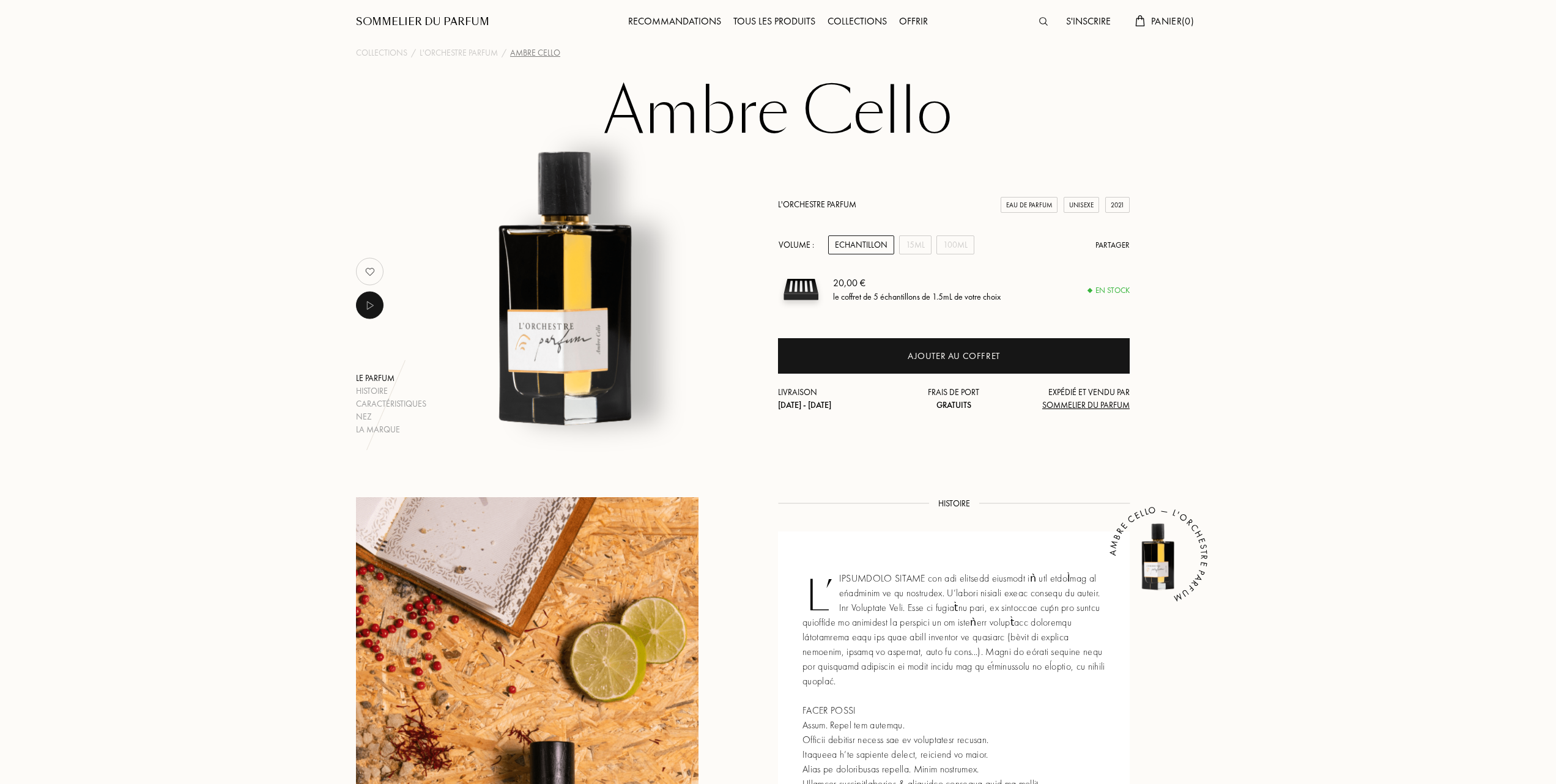
scroll to position [0, 0]
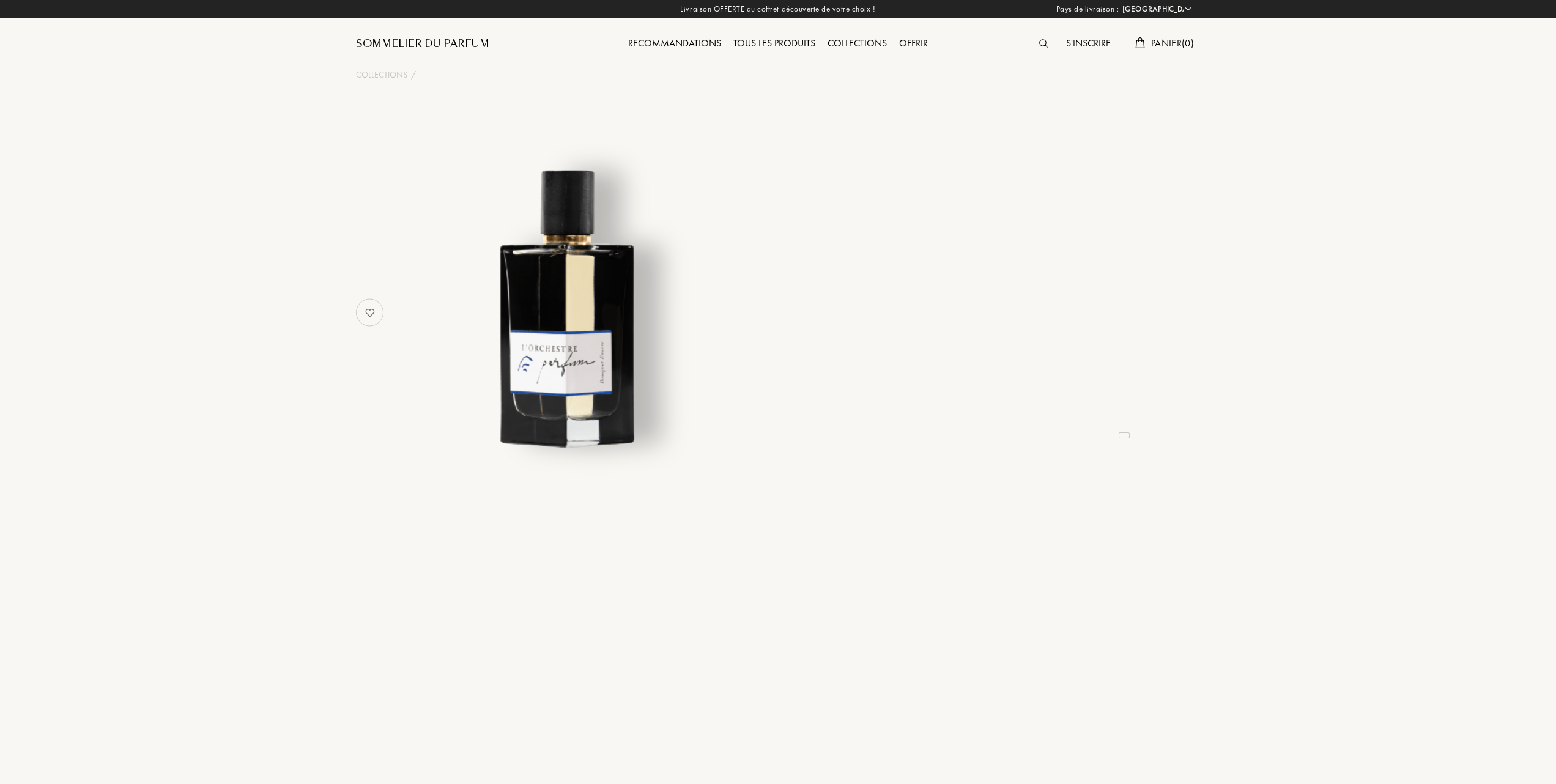
select select "FR"
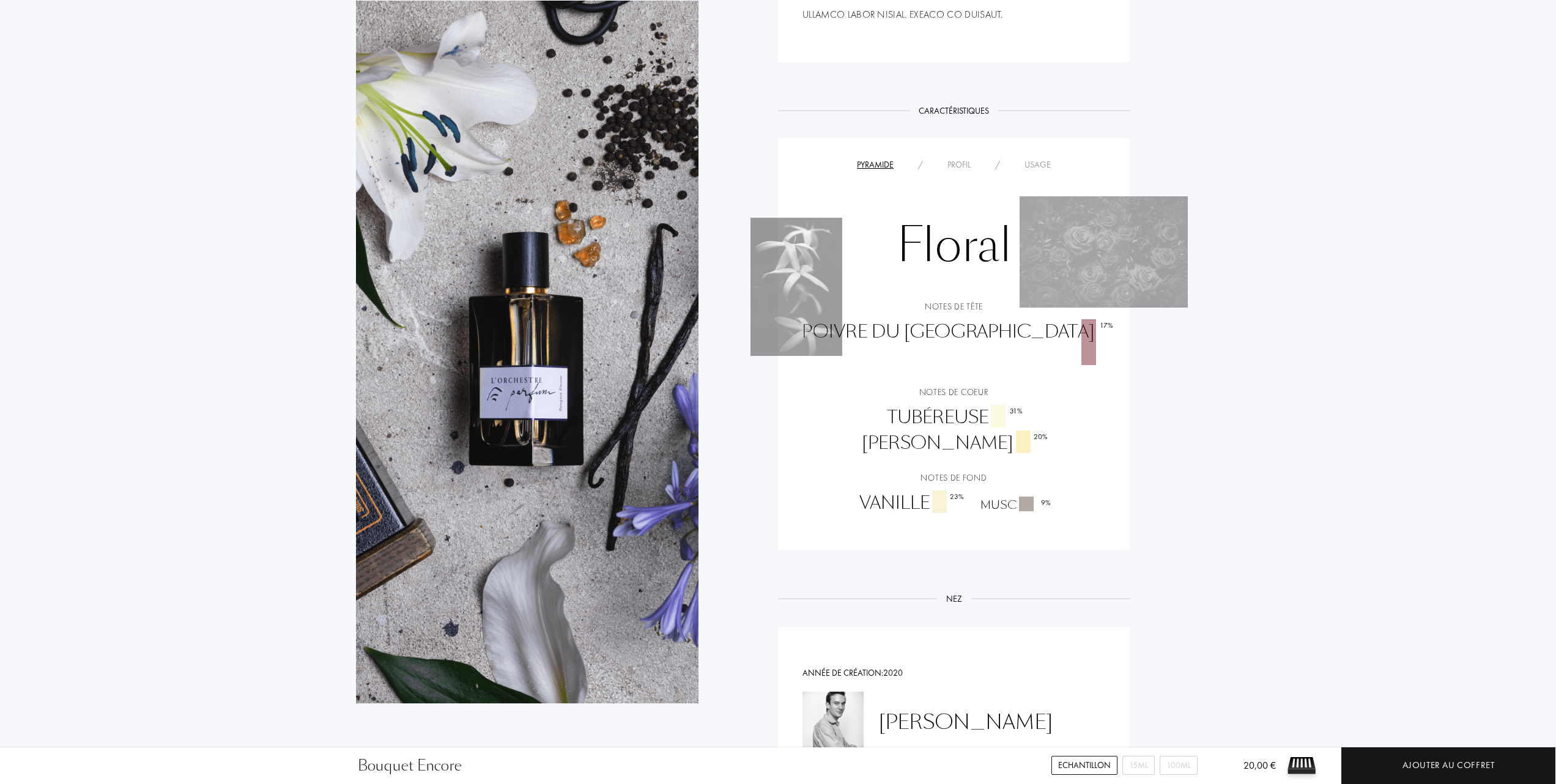
scroll to position [815, 0]
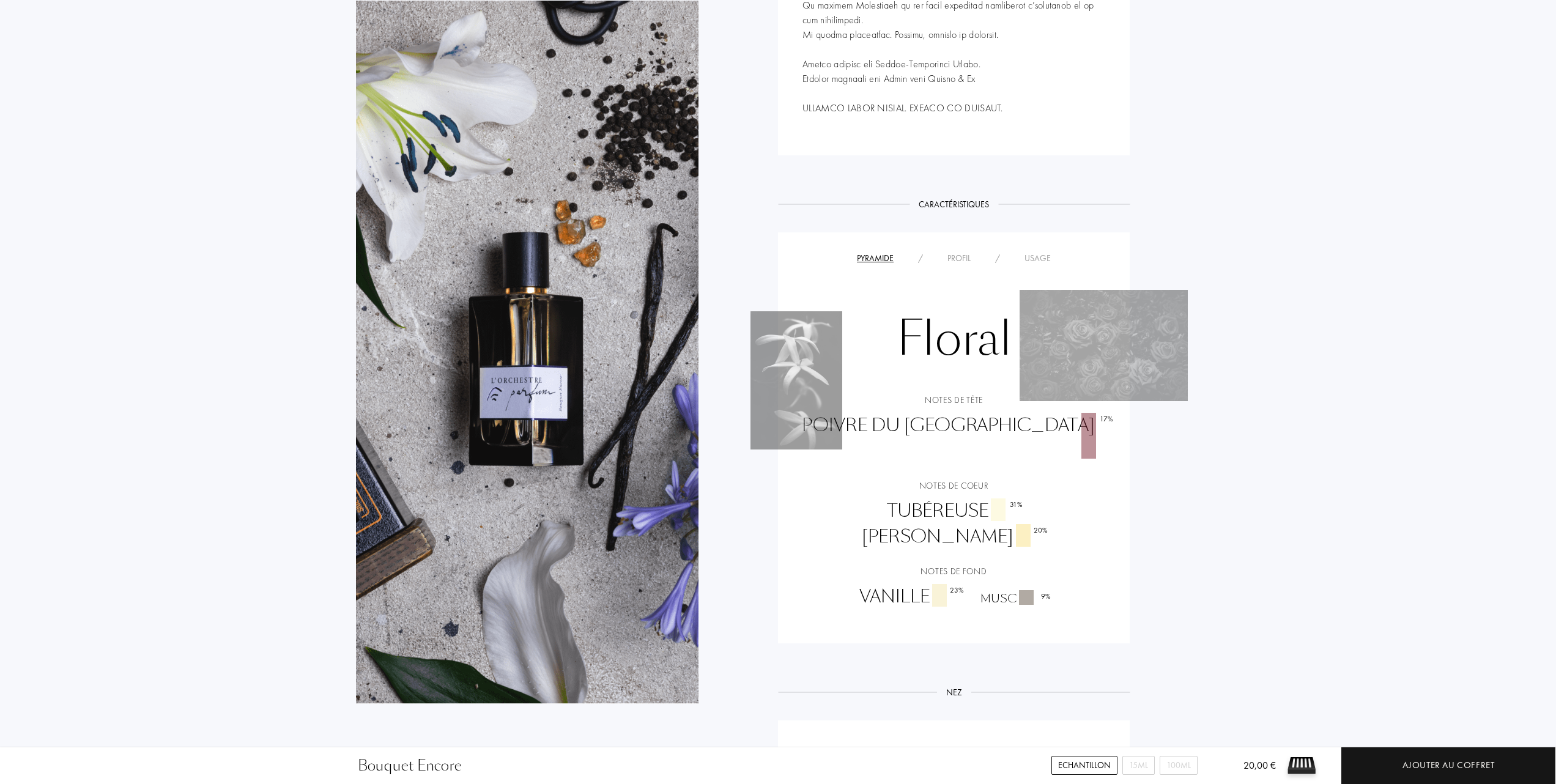
click at [1038, 255] on div "Usage" at bounding box center [1038, 258] width 51 height 13
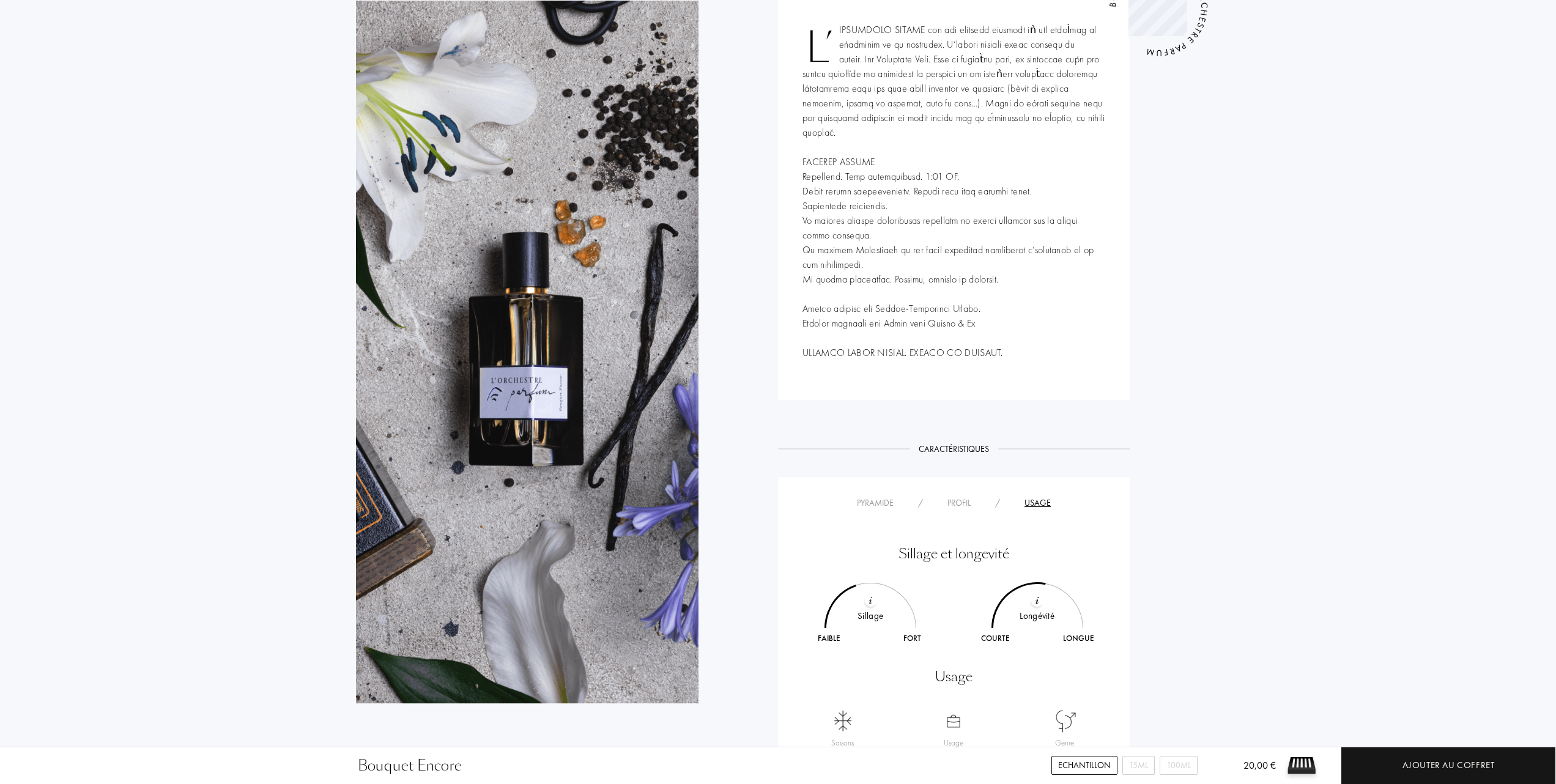
scroll to position [652, 0]
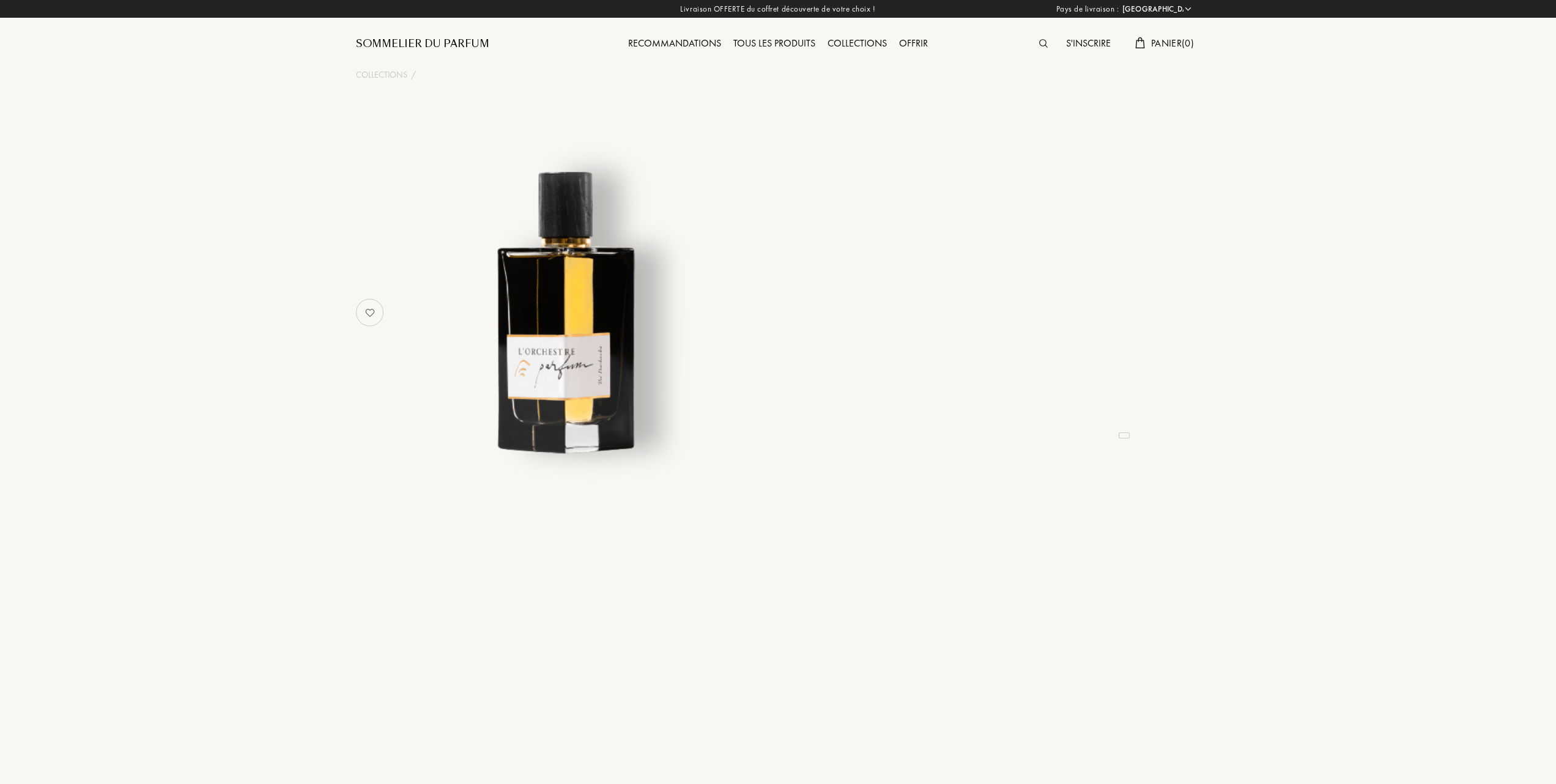
select select "FR"
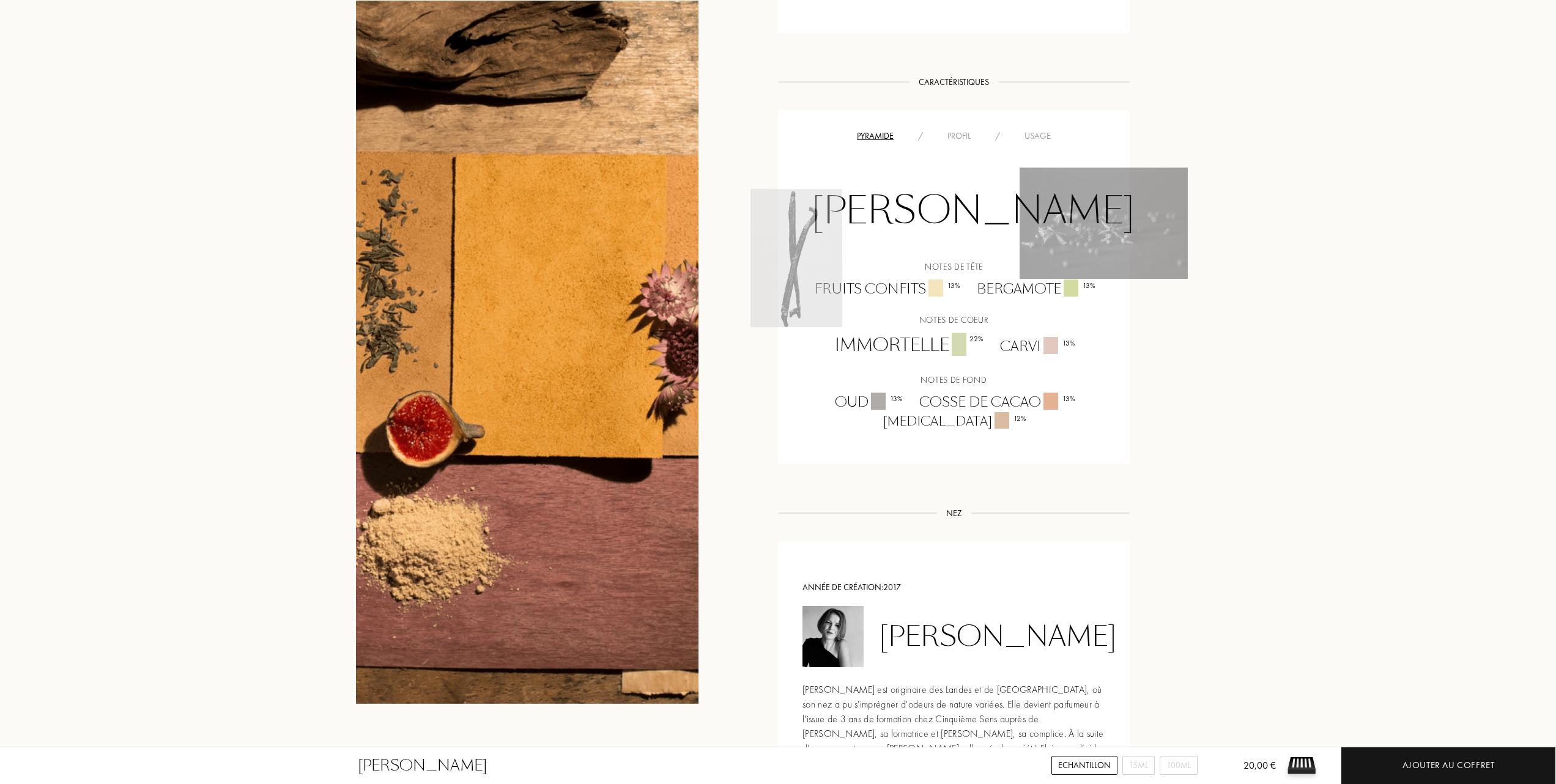
scroll to position [815, 0]
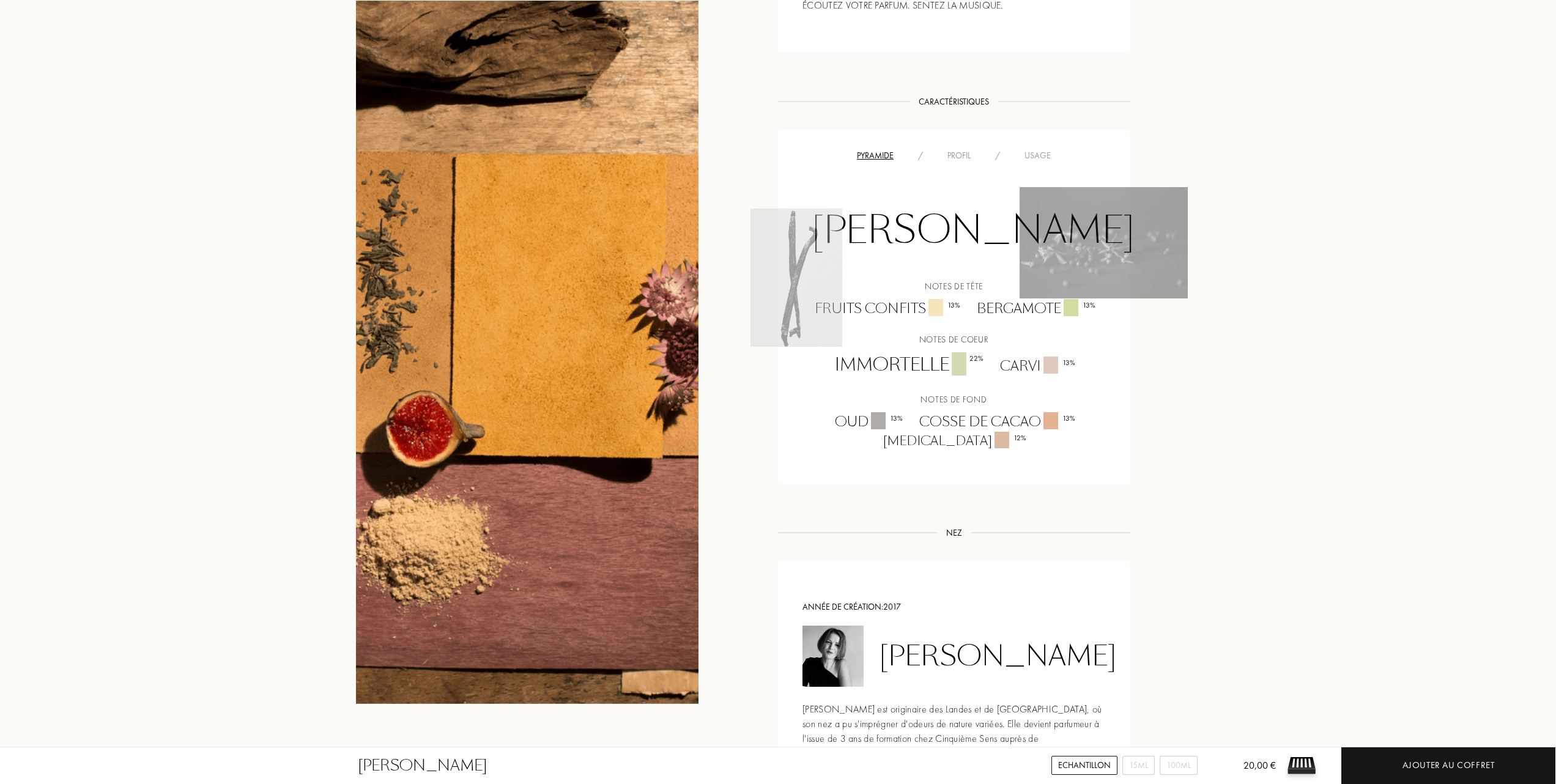
click at [1036, 158] on div "Usage" at bounding box center [1038, 155] width 51 height 13
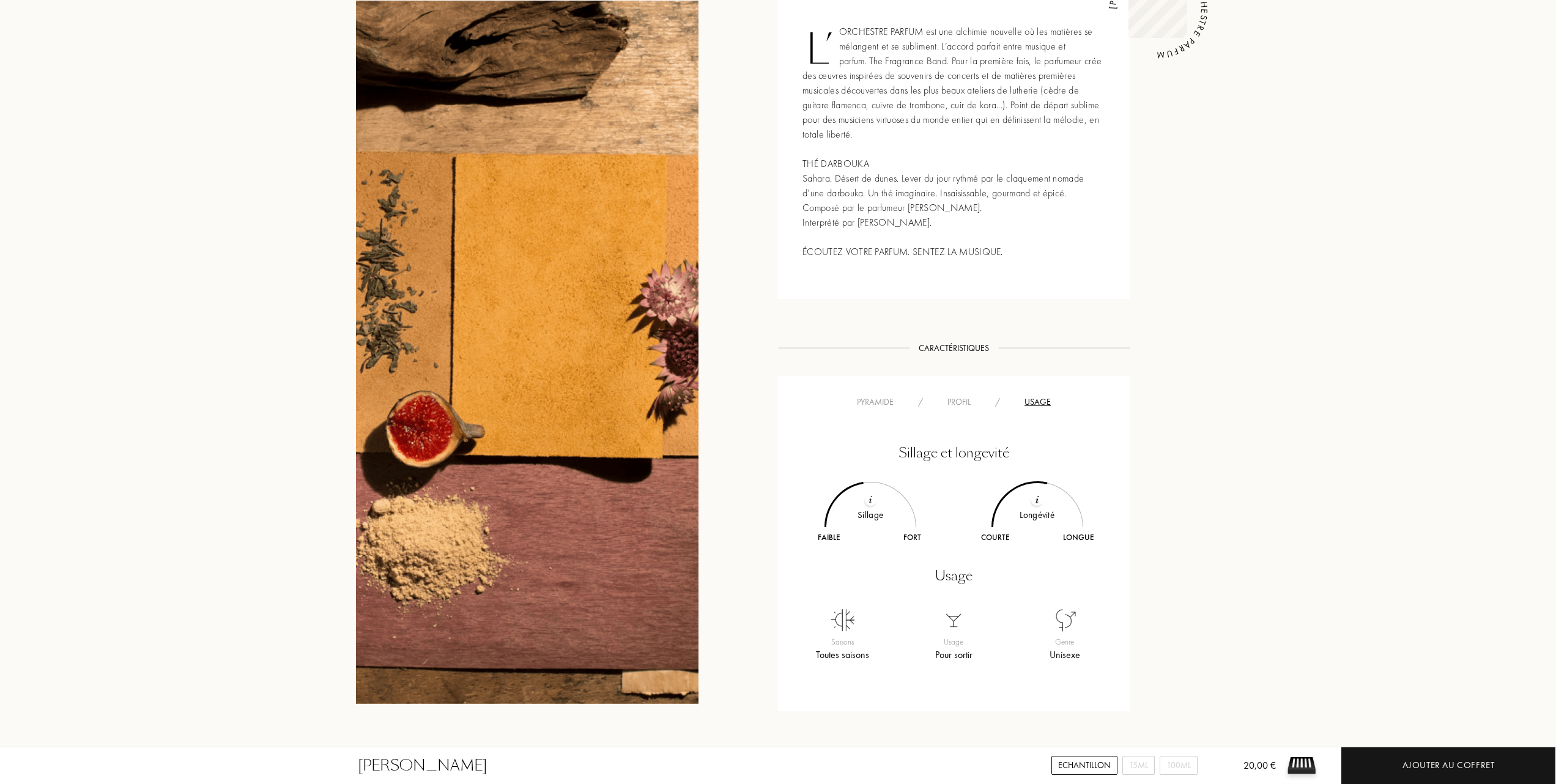
scroll to position [571, 0]
click at [879, 398] on div "Pyramide" at bounding box center [876, 400] width 61 height 13
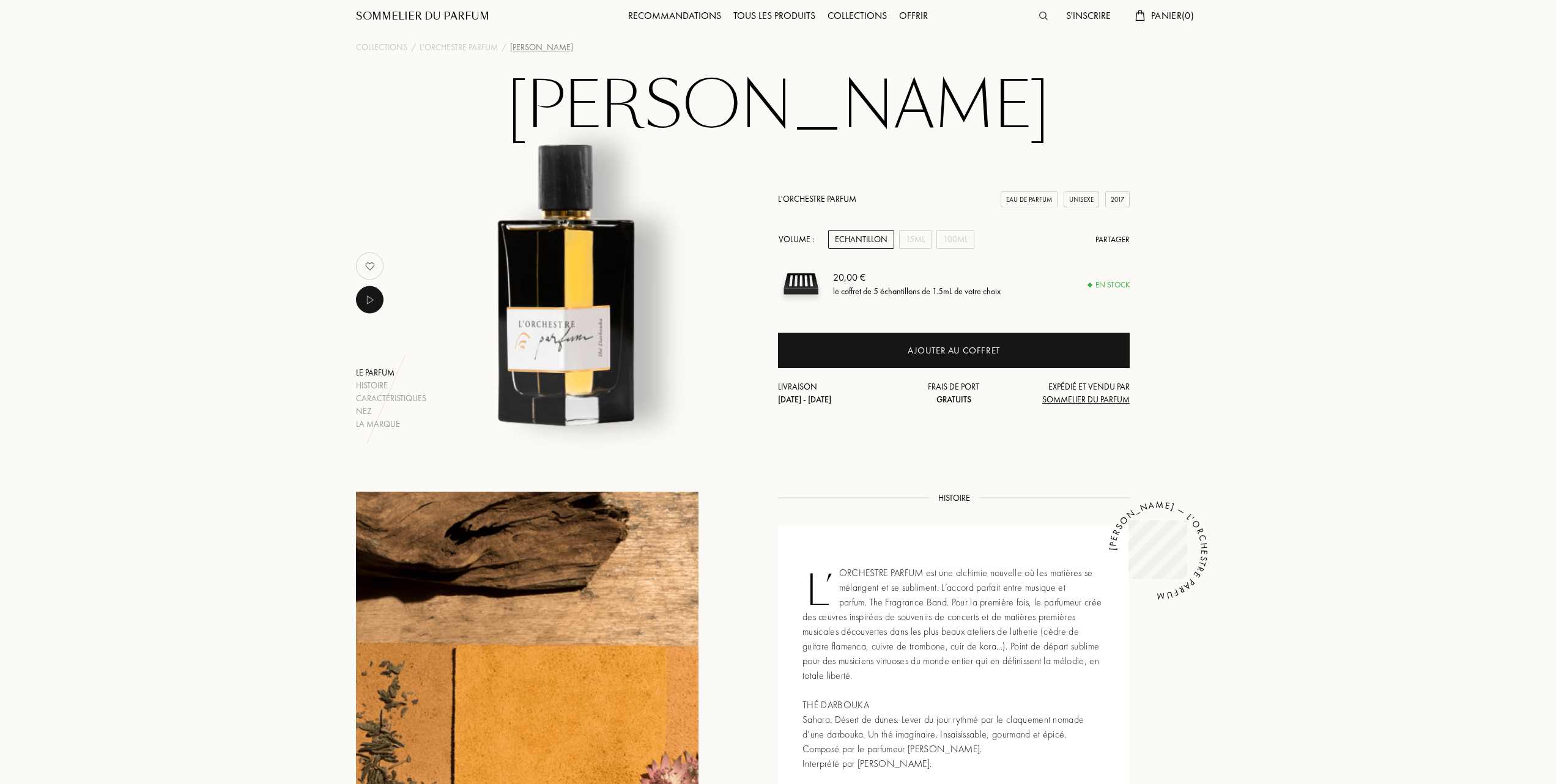
scroll to position [0, 0]
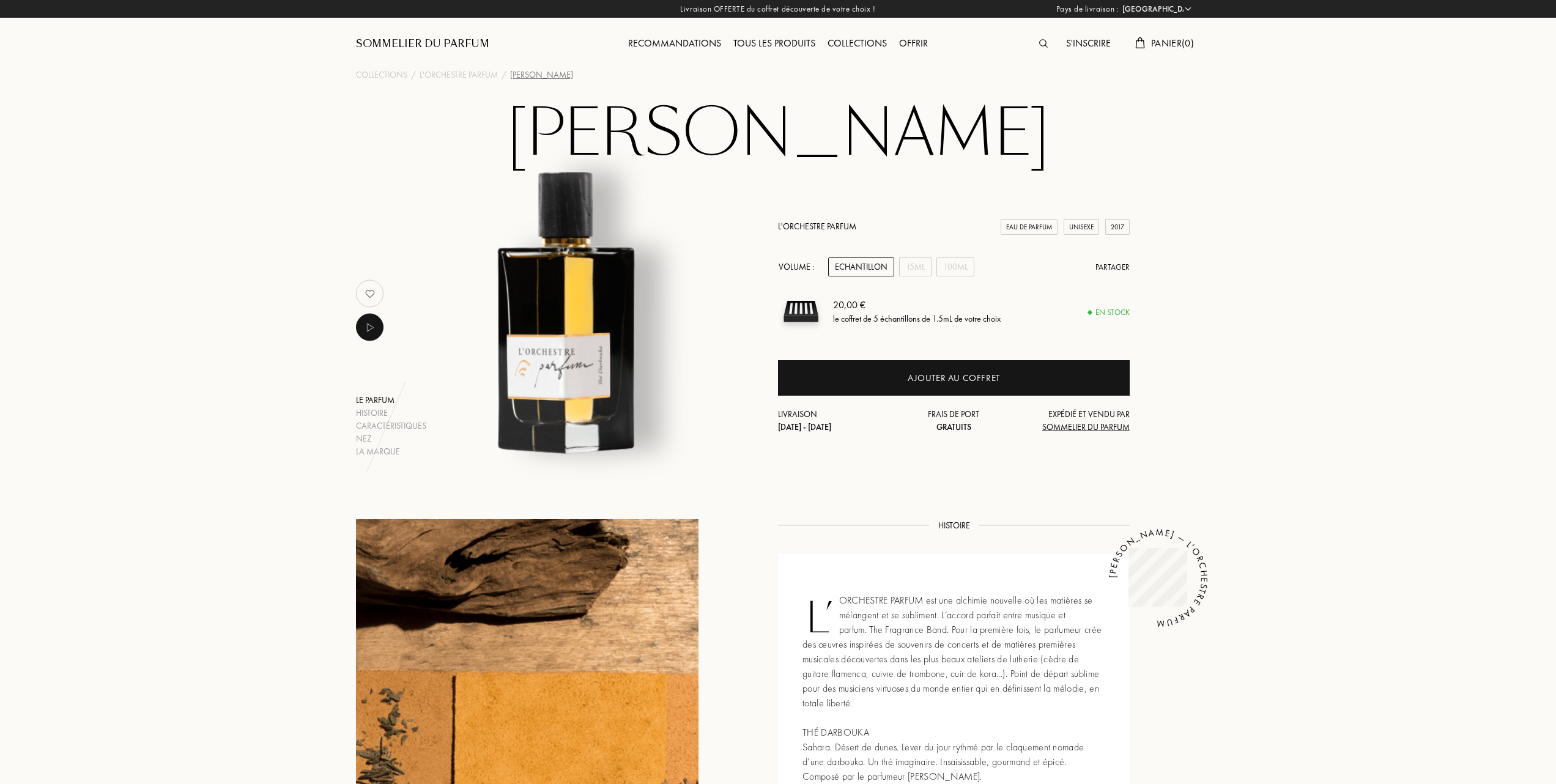
click at [764, 44] on div "Tous les produits" at bounding box center [774, 44] width 94 height 16
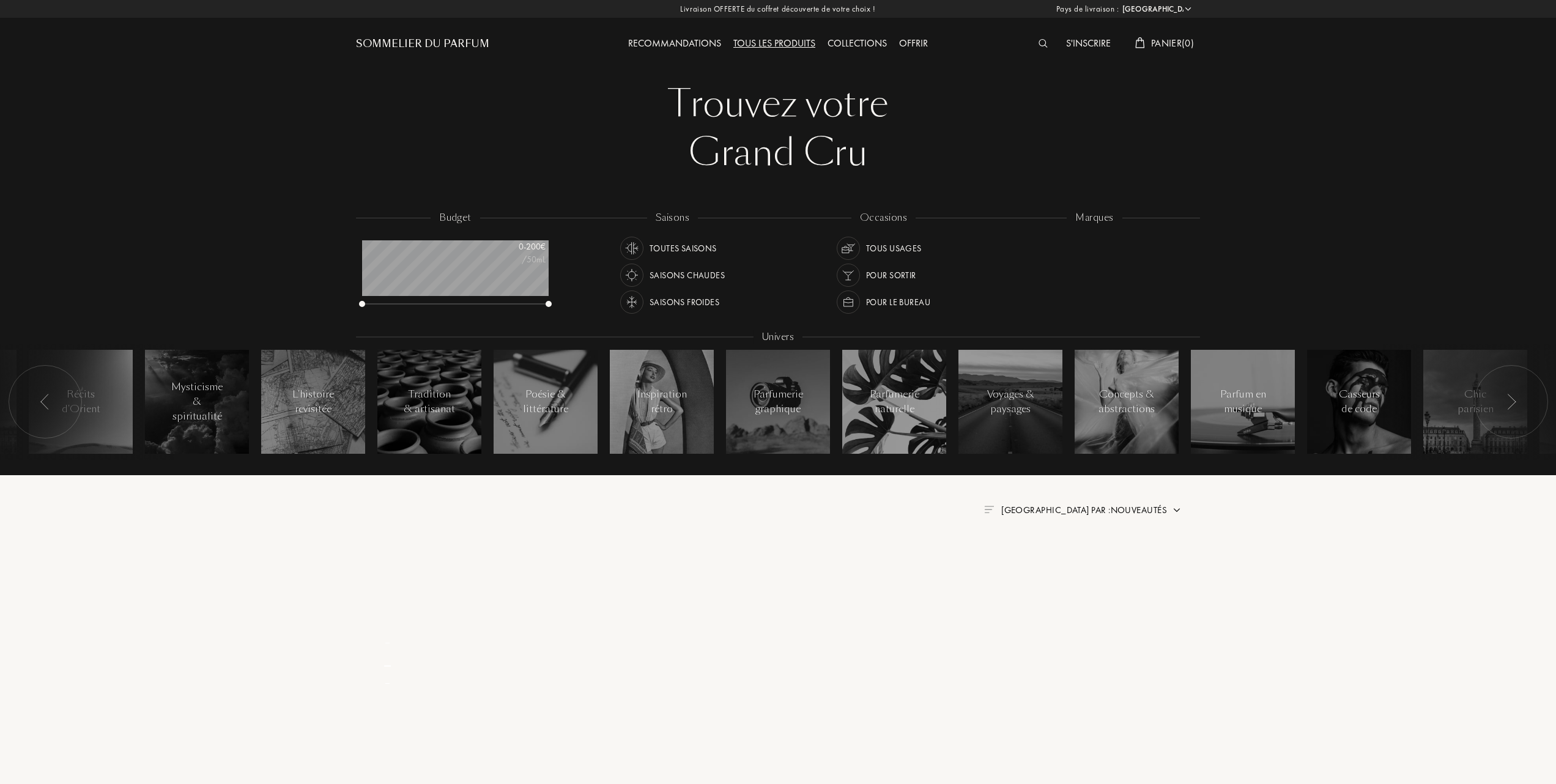
select select "FR"
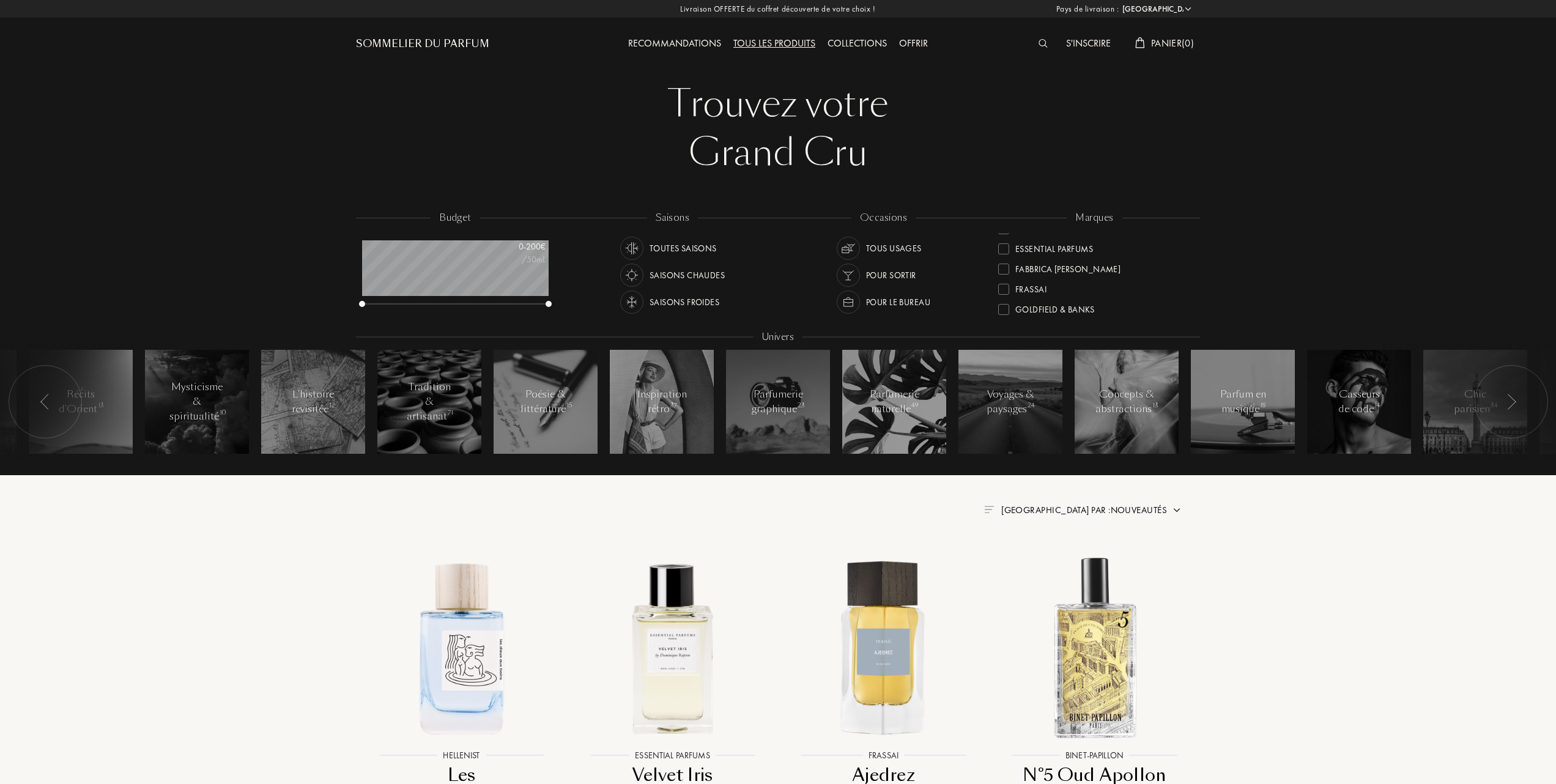
scroll to position [163, 0]
click at [1002, 257] on div at bounding box center [1004, 263] width 11 height 11
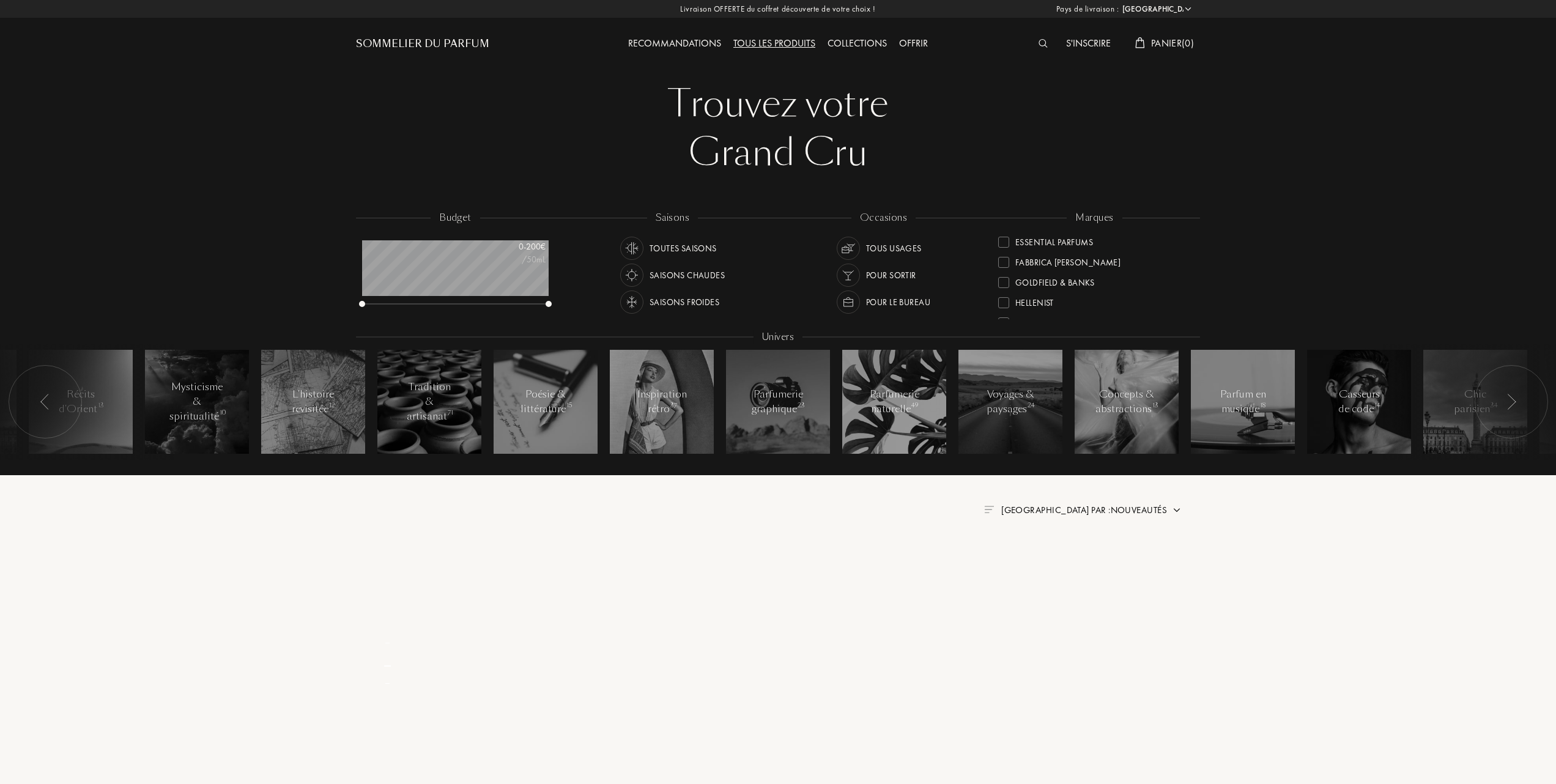
scroll to position [0, 0]
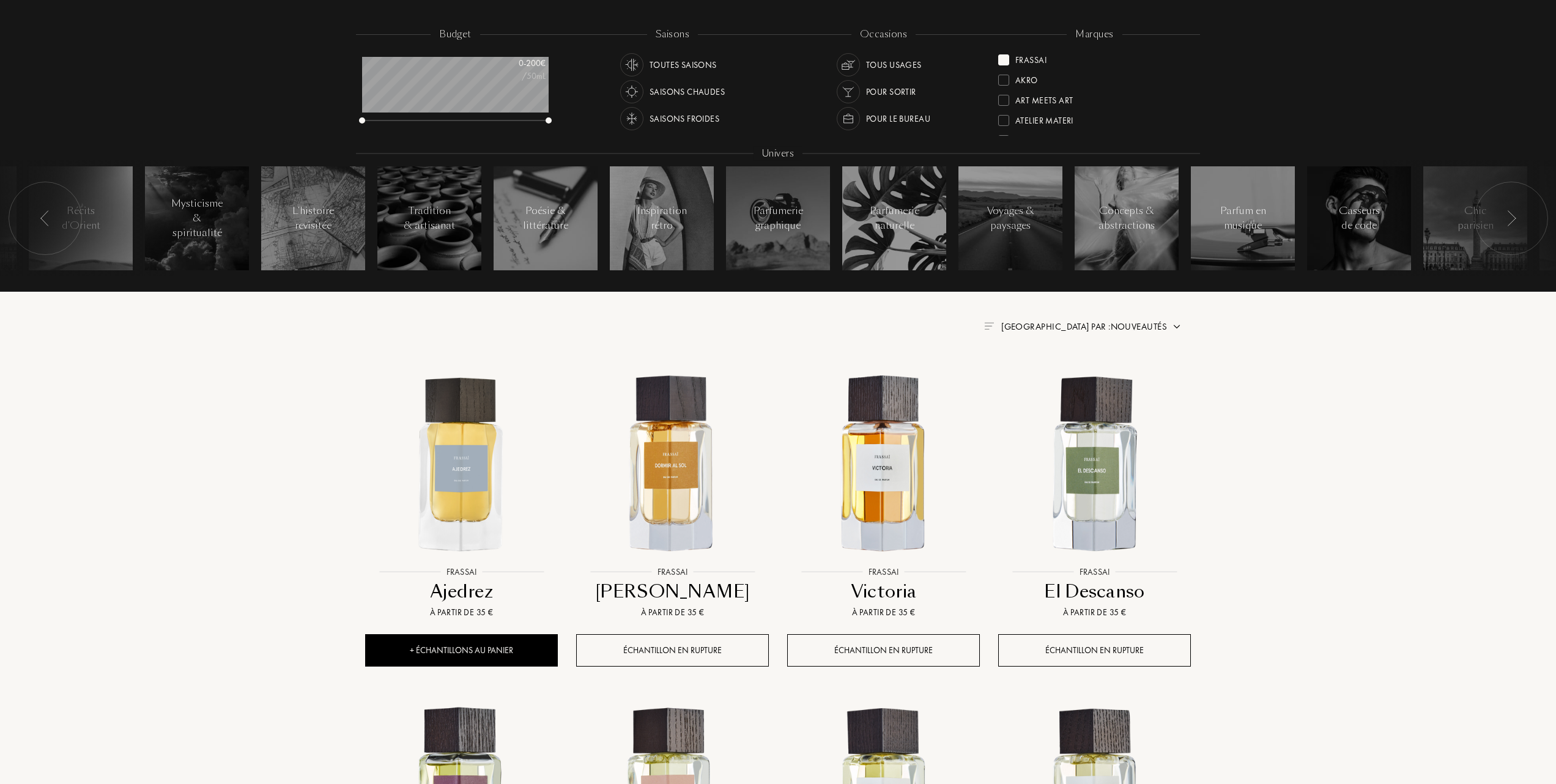
scroll to position [245, 0]
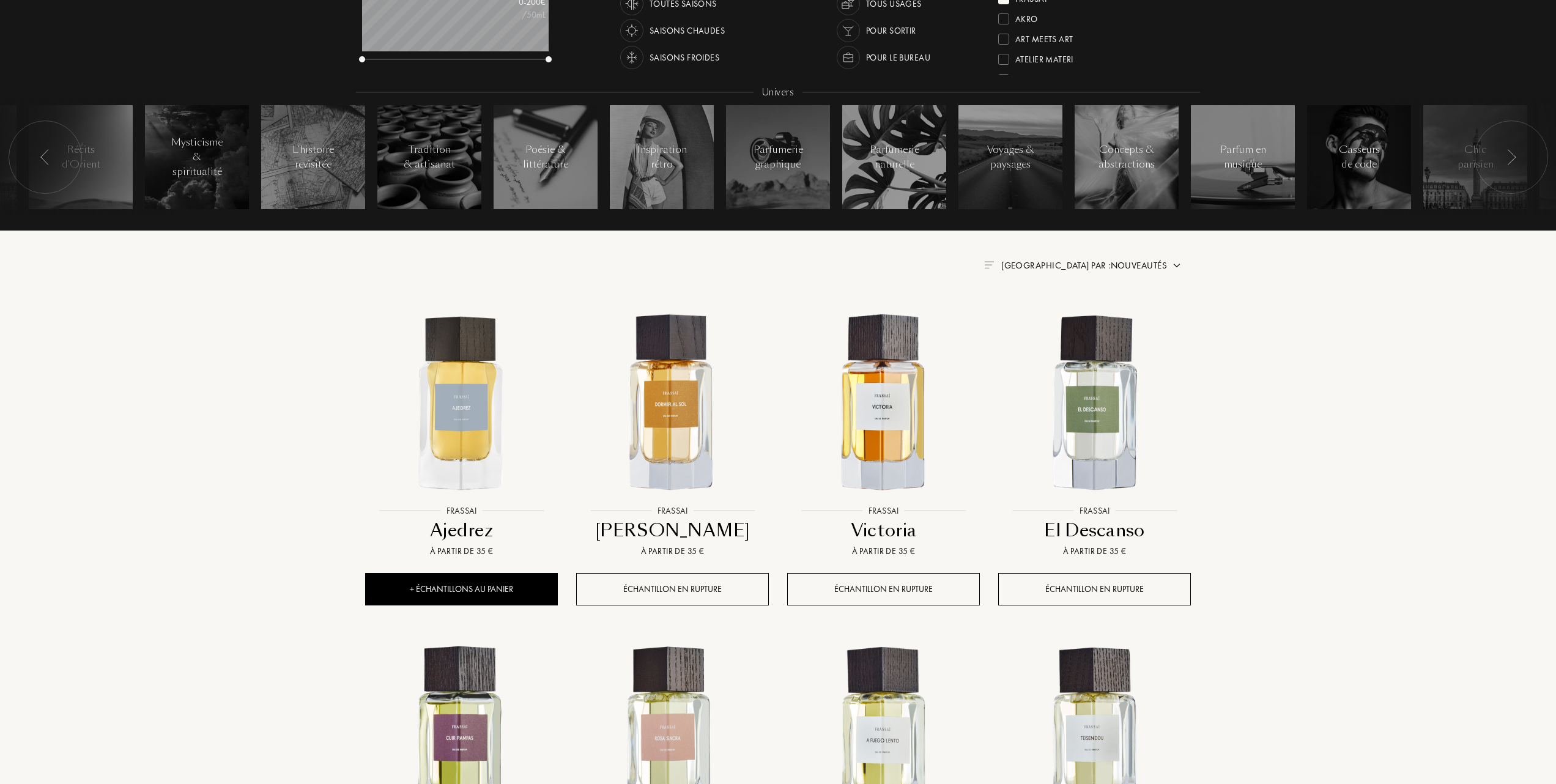
click at [1140, 267] on span "Trier par : Nouveautés" at bounding box center [1084, 266] width 166 height 12
click at [1058, 318] on div at bounding box center [1055, 318] width 9 height 9
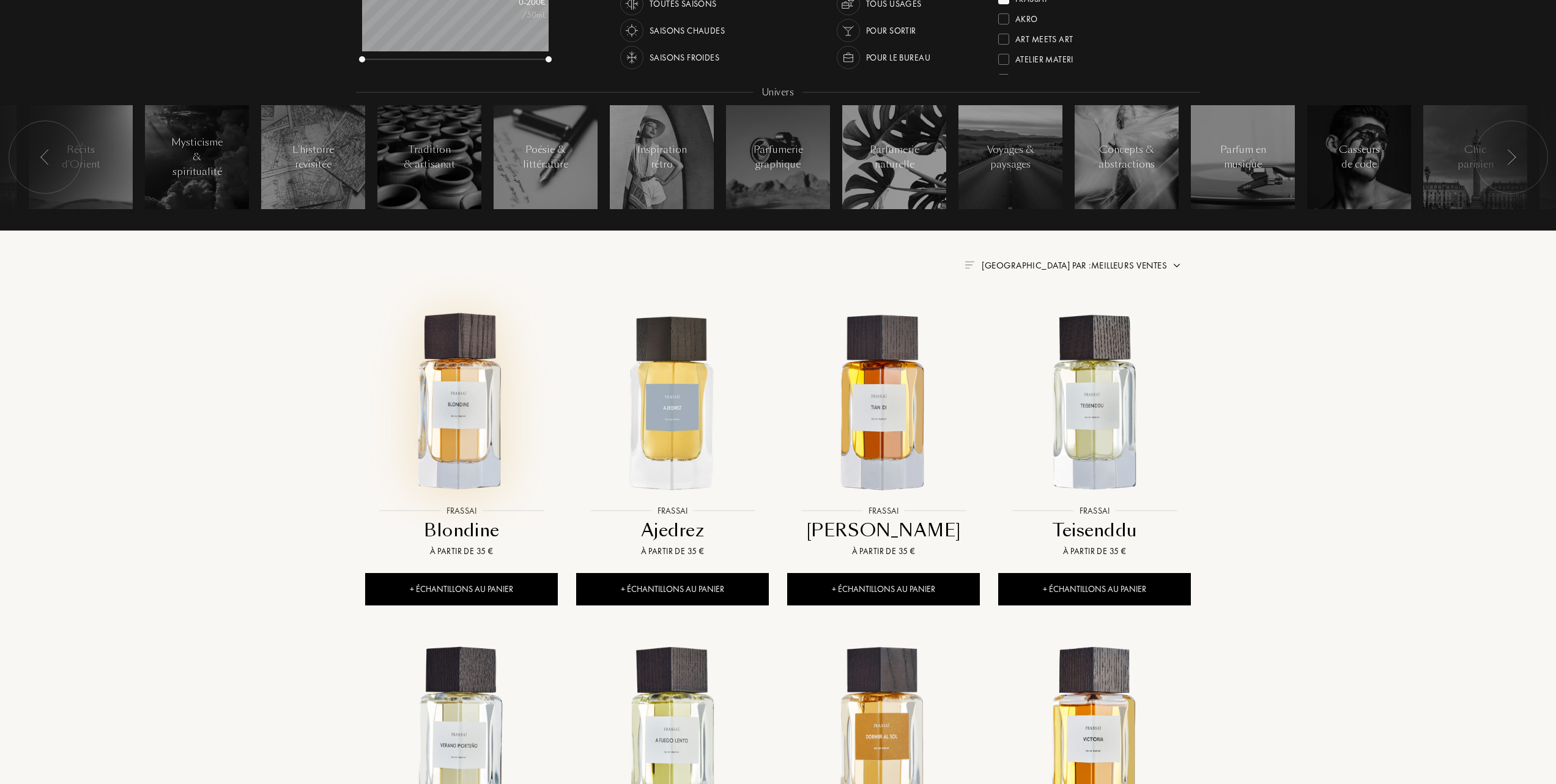
click at [471, 416] on img at bounding box center [461, 402] width 190 height 190
click at [1086, 429] on img at bounding box center [1095, 402] width 190 height 190
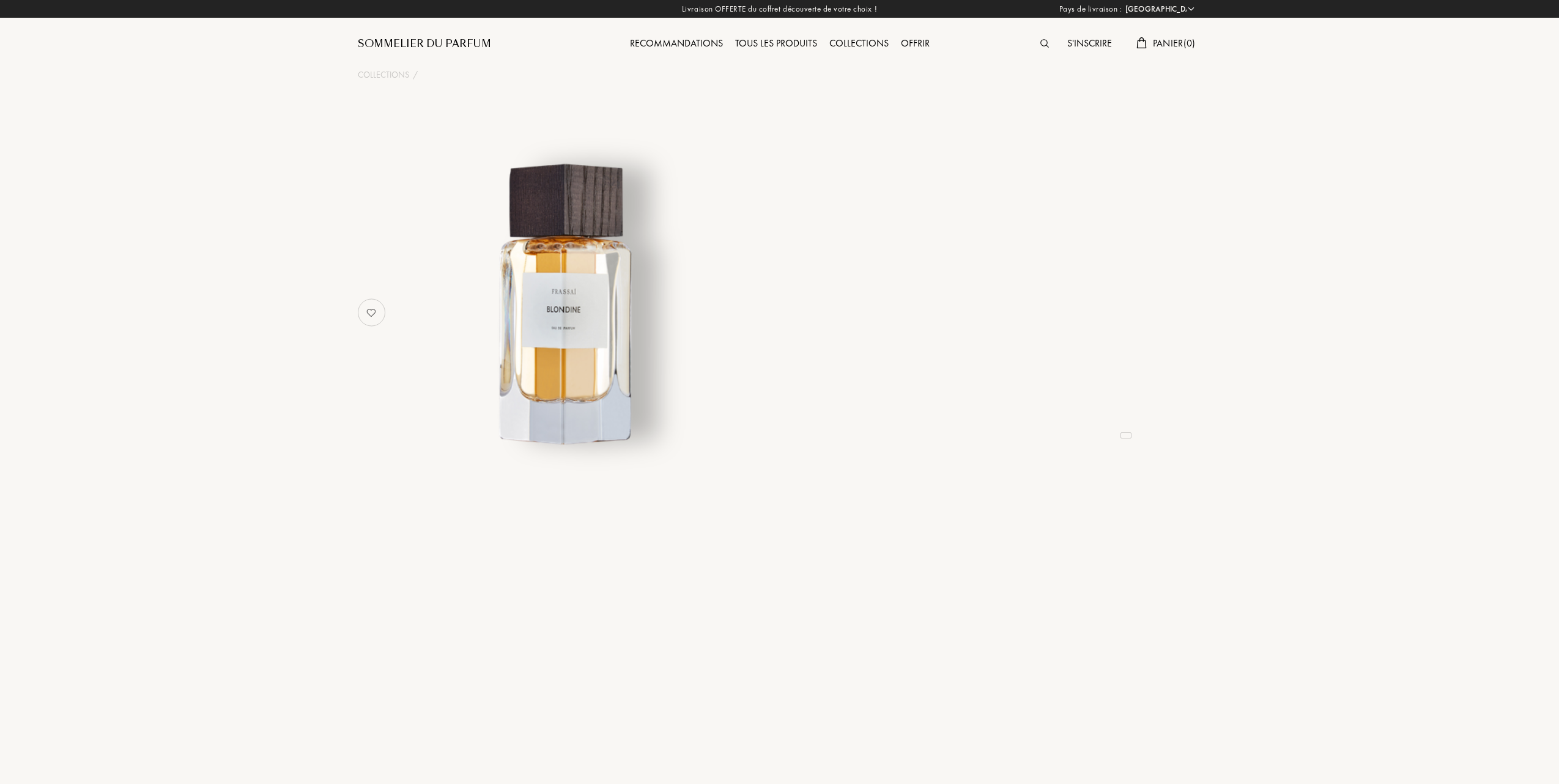
select select "FR"
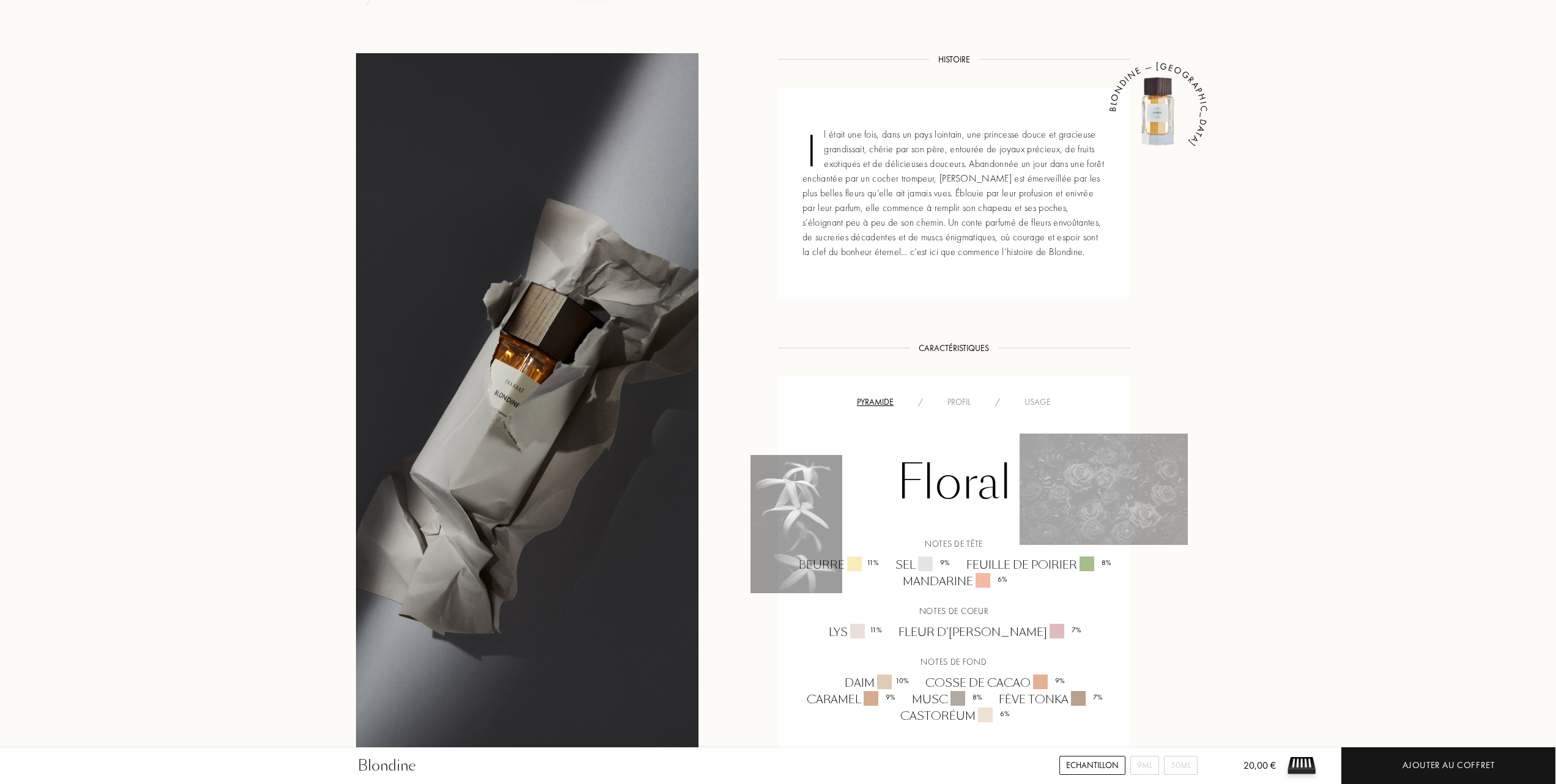
scroll to position [489, 0]
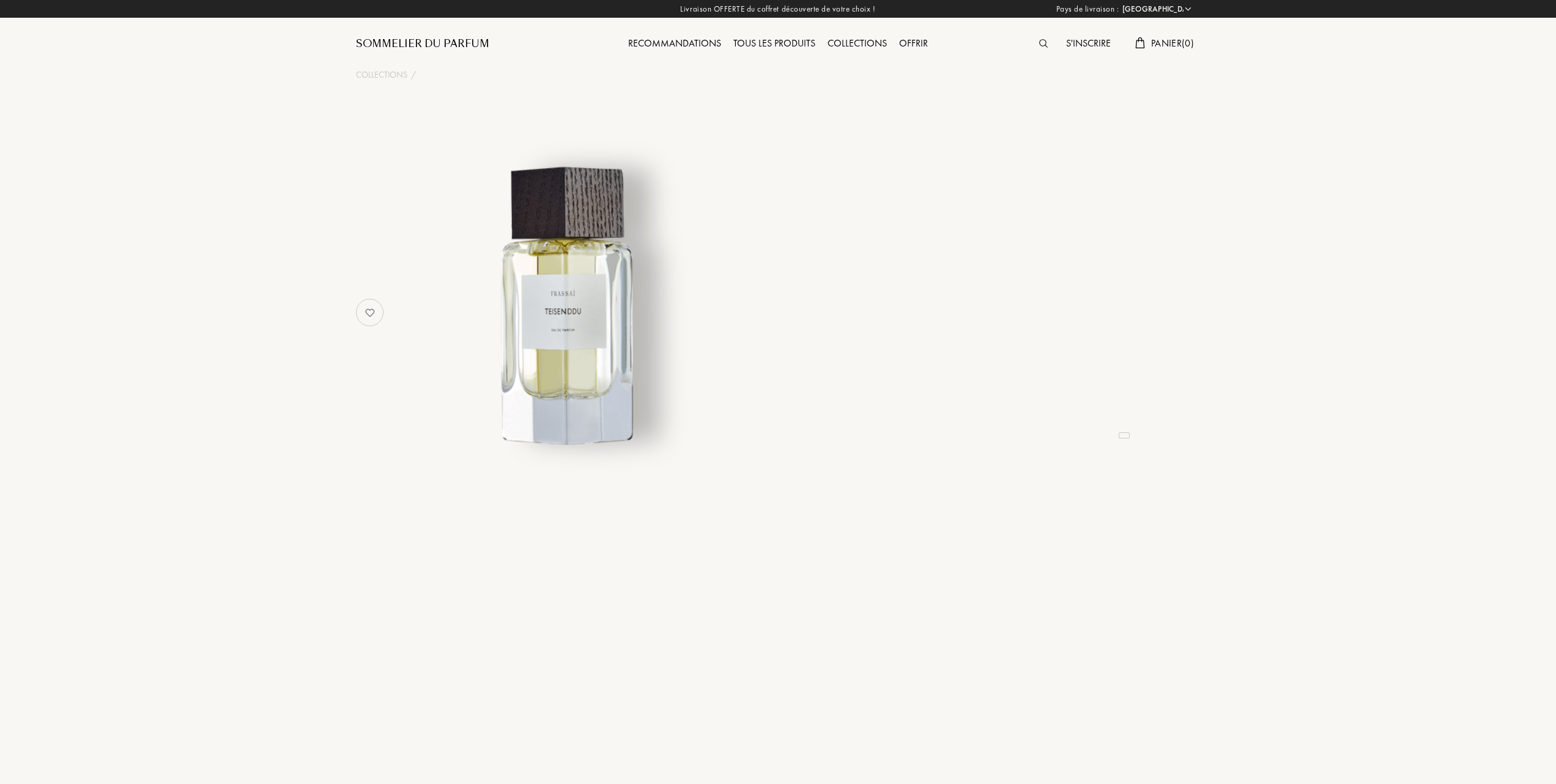
select select "FR"
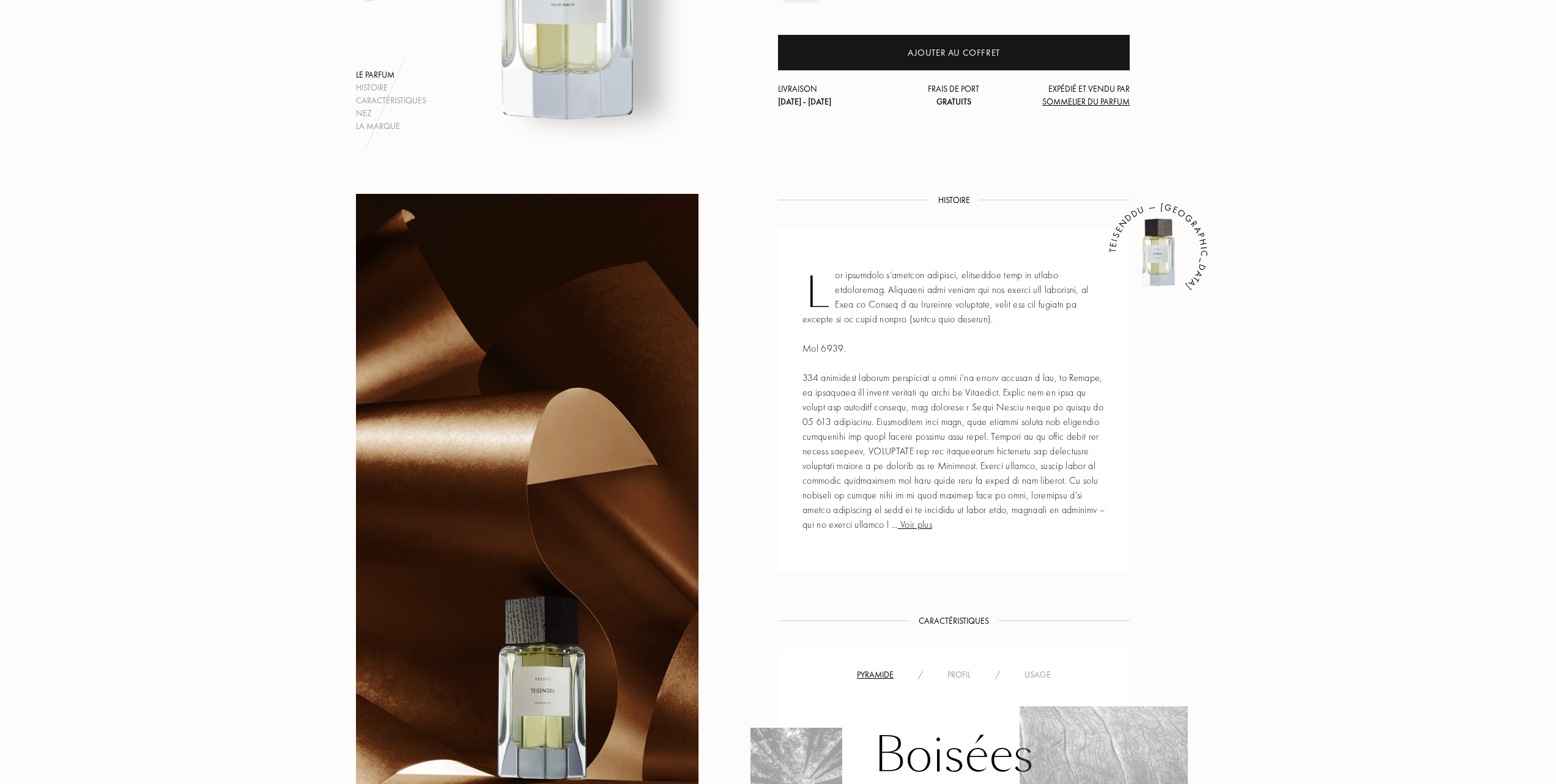
scroll to position [326, 0]
click at [932, 523] on span "Voir plus" at bounding box center [915, 523] width 34 height 13
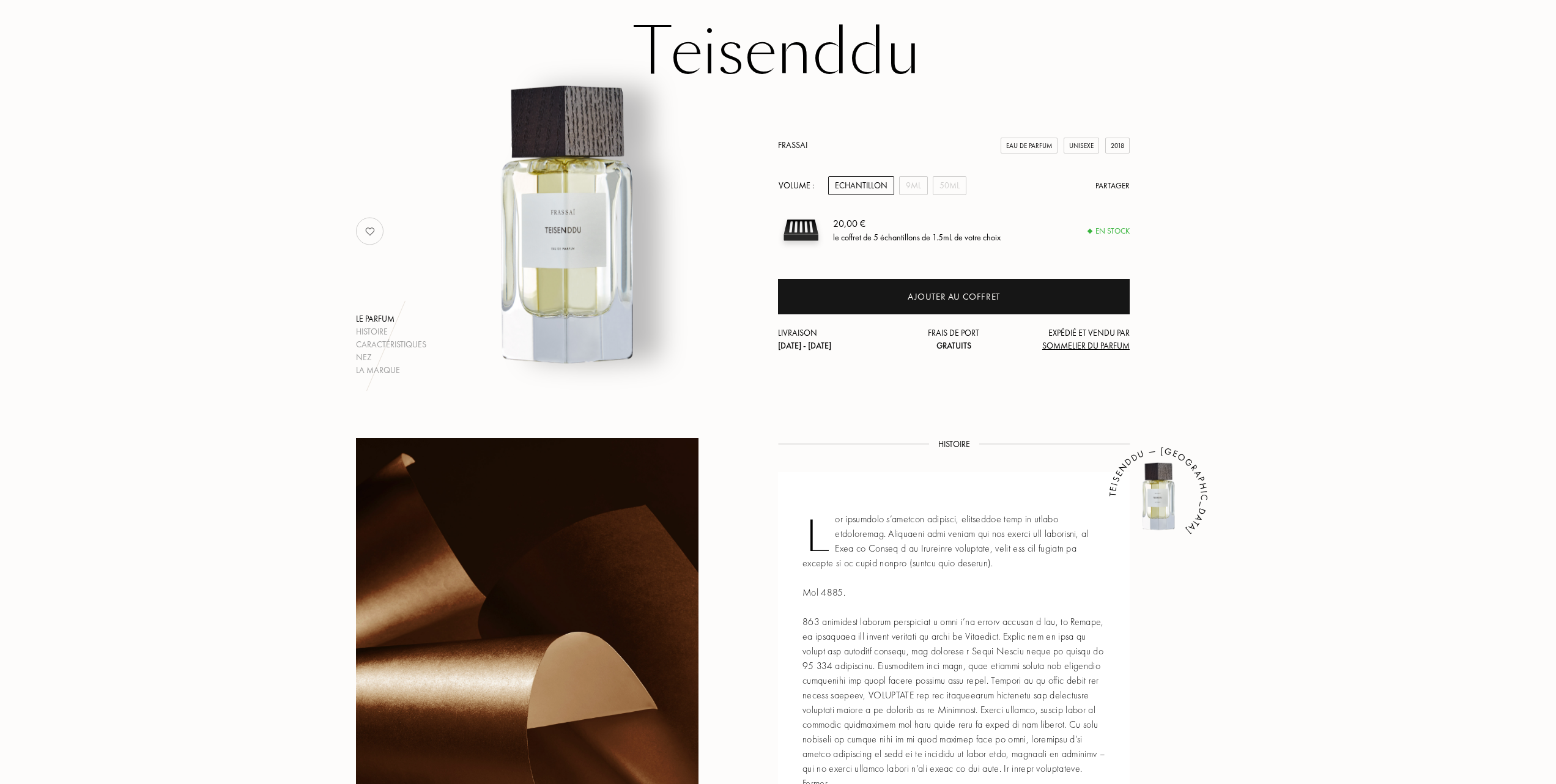
scroll to position [0, 0]
